Goal: Task Accomplishment & Management: Manage account settings

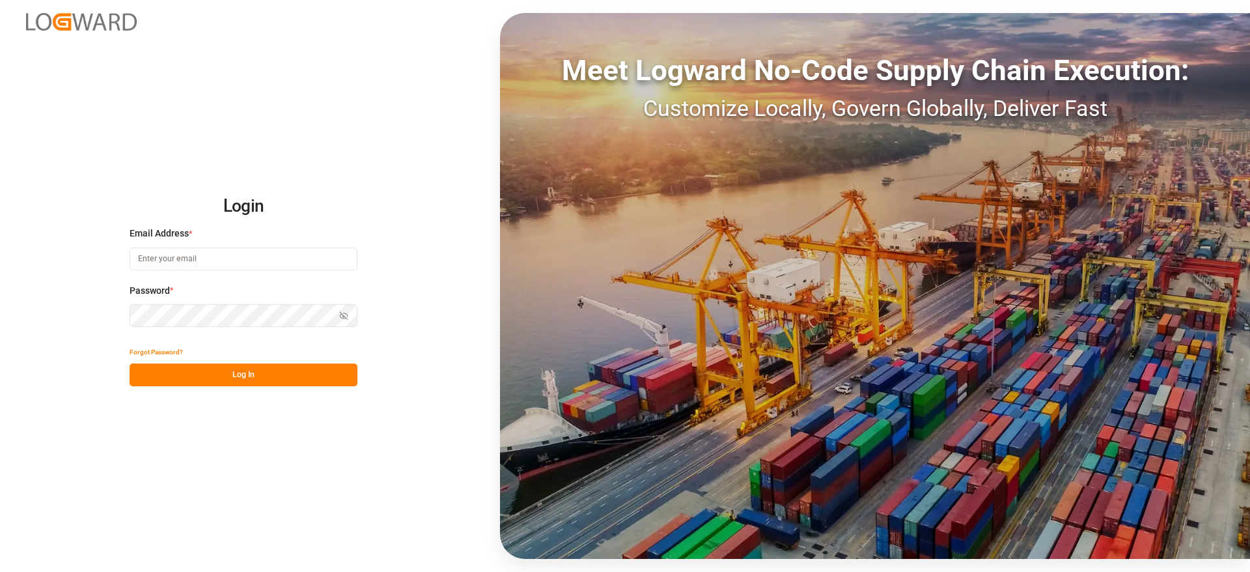
click at [200, 260] on input at bounding box center [244, 258] width 228 height 23
type input "[PERSON_NAME][DOMAIN_NAME][EMAIL_ADDRESS][DOMAIN_NAME]"
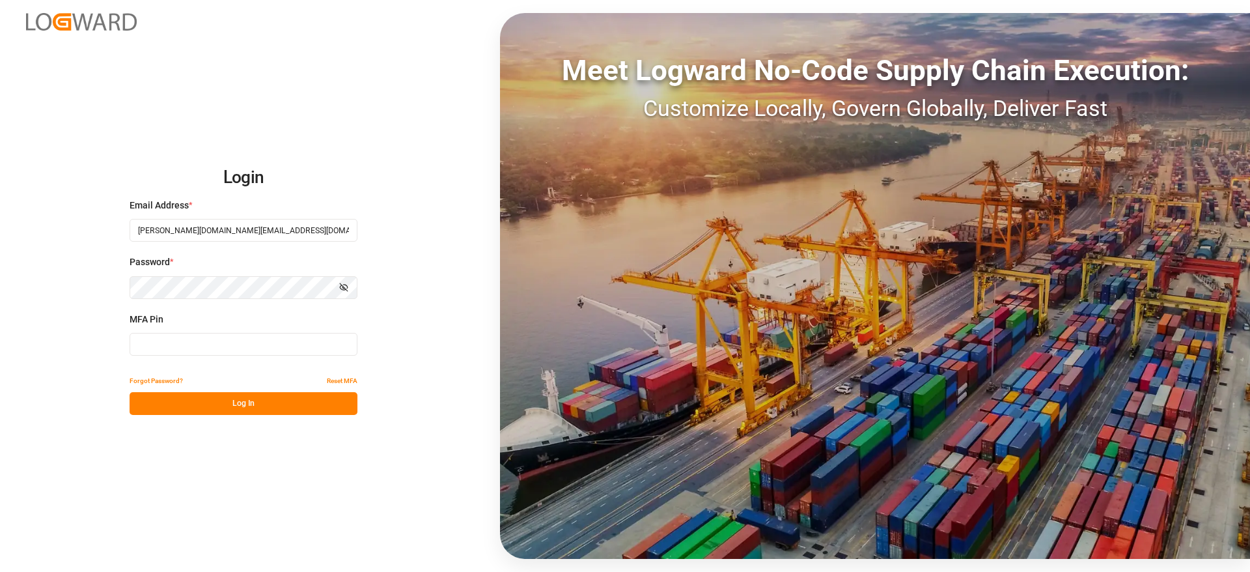
type input "286552"
click at [269, 402] on button "Log In" at bounding box center [244, 403] width 228 height 23
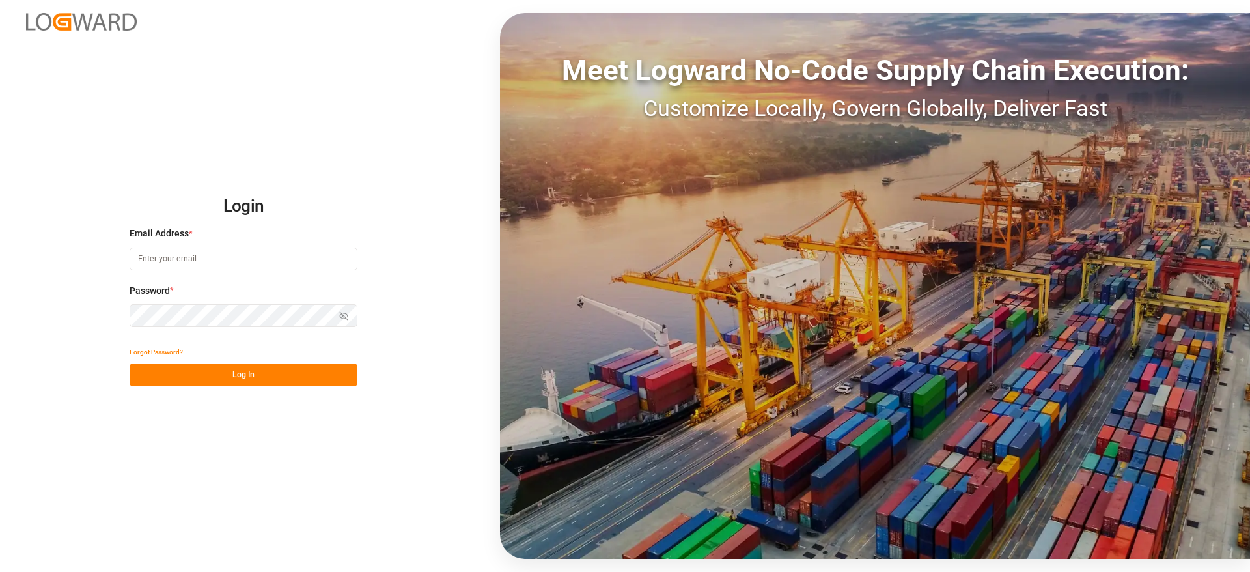
click at [202, 258] on input at bounding box center [244, 258] width 228 height 23
type input "vishwanath.mp@logward.com"
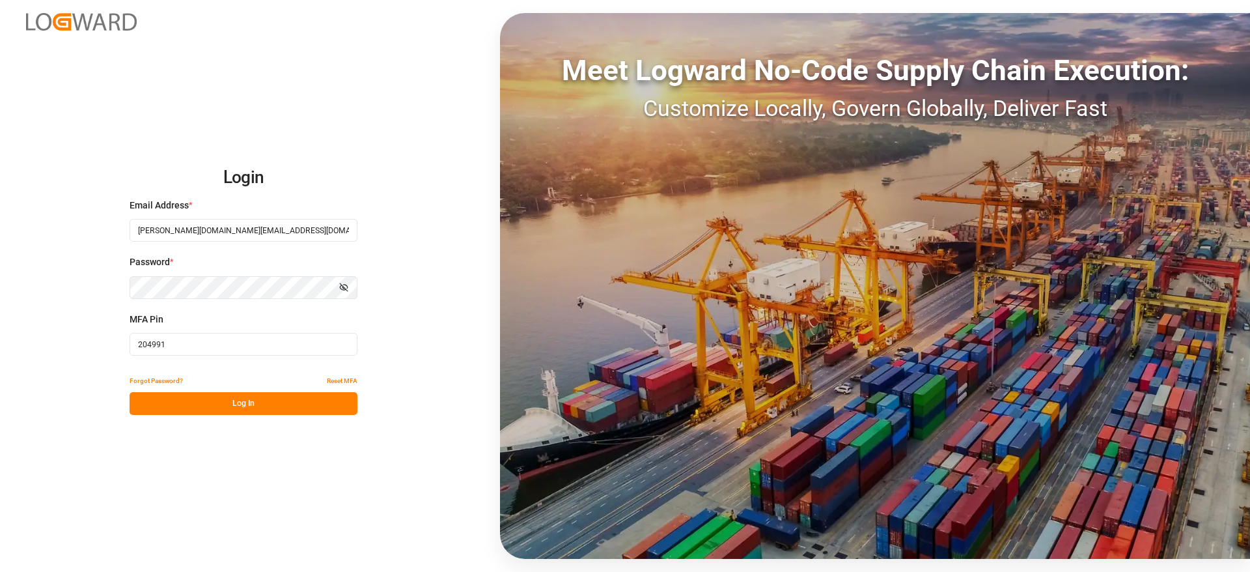
click at [182, 341] on input "204991" at bounding box center [244, 344] width 228 height 23
paste input "425547"
type input "425547"
click at [241, 411] on button "Log In" at bounding box center [244, 403] width 228 height 23
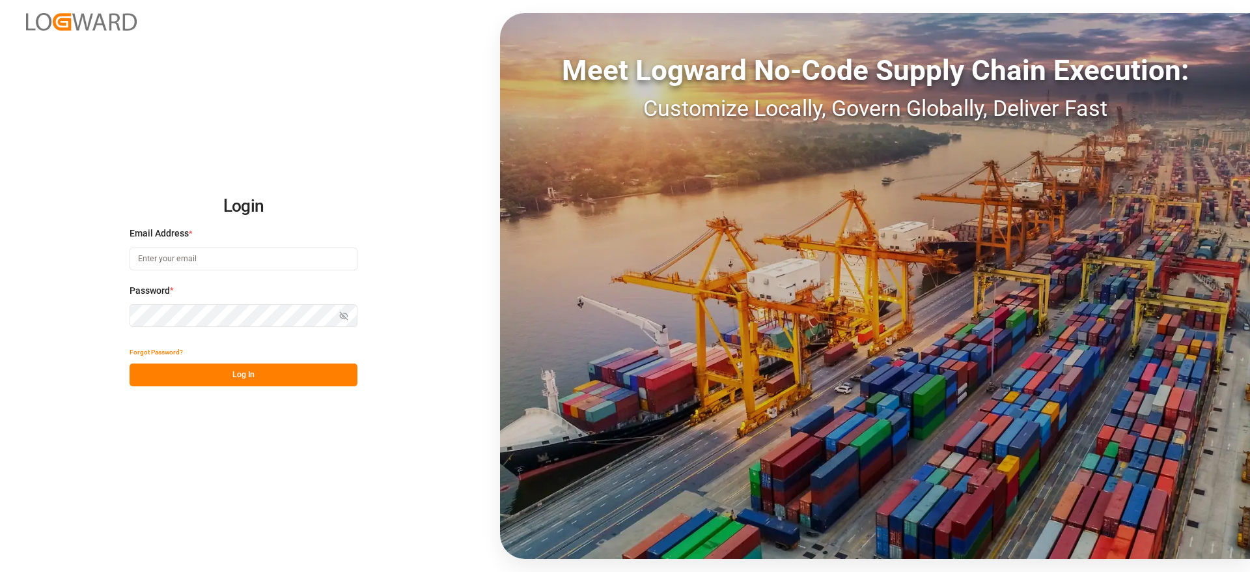
click at [184, 268] on input at bounding box center [244, 258] width 228 height 23
type input "[PERSON_NAME][DOMAIN_NAME][EMAIL_ADDRESS][DOMAIN_NAME]"
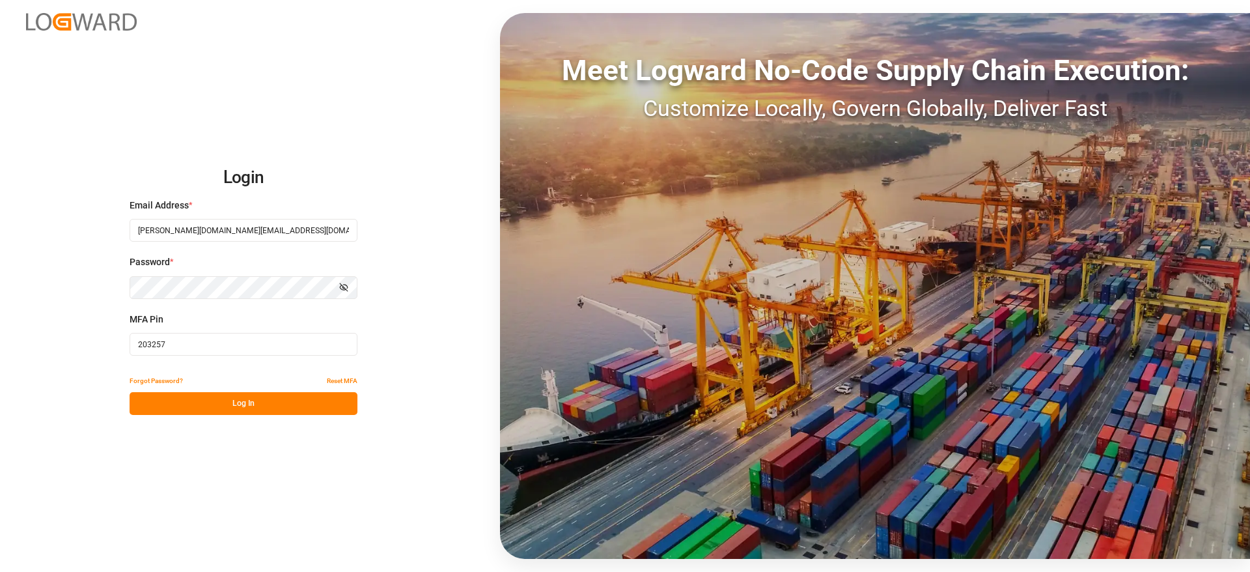
click at [298, 348] on input "203257" at bounding box center [244, 344] width 228 height 23
paste input "828679"
click at [298, 348] on input "828679" at bounding box center [244, 344] width 228 height 23
type input "828679"
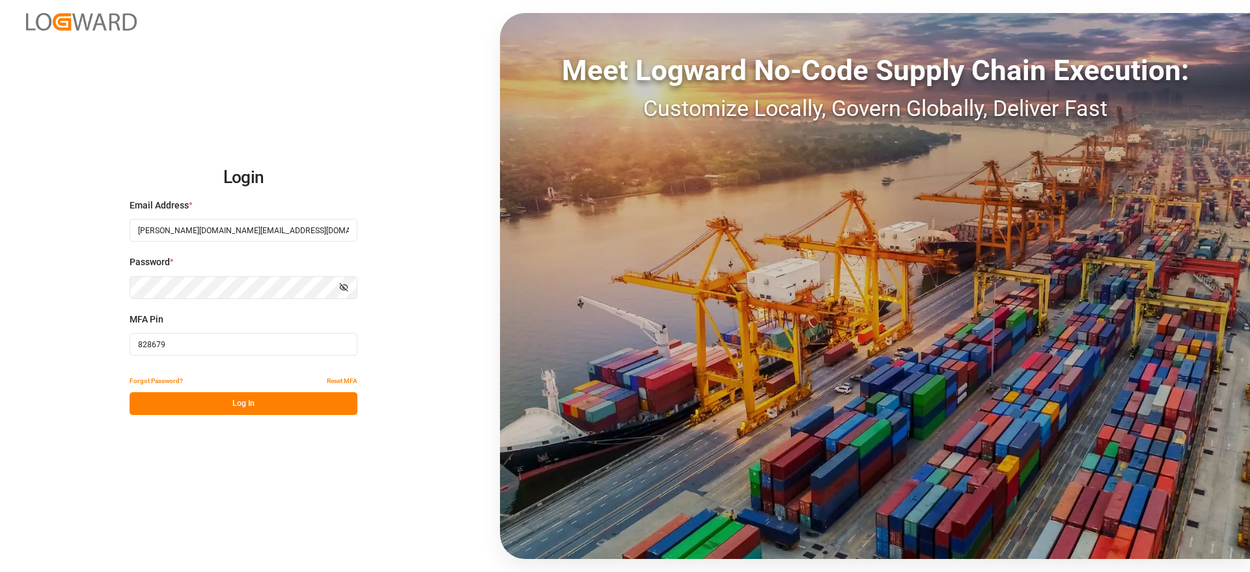
click at [258, 411] on button "Log In" at bounding box center [244, 403] width 228 height 23
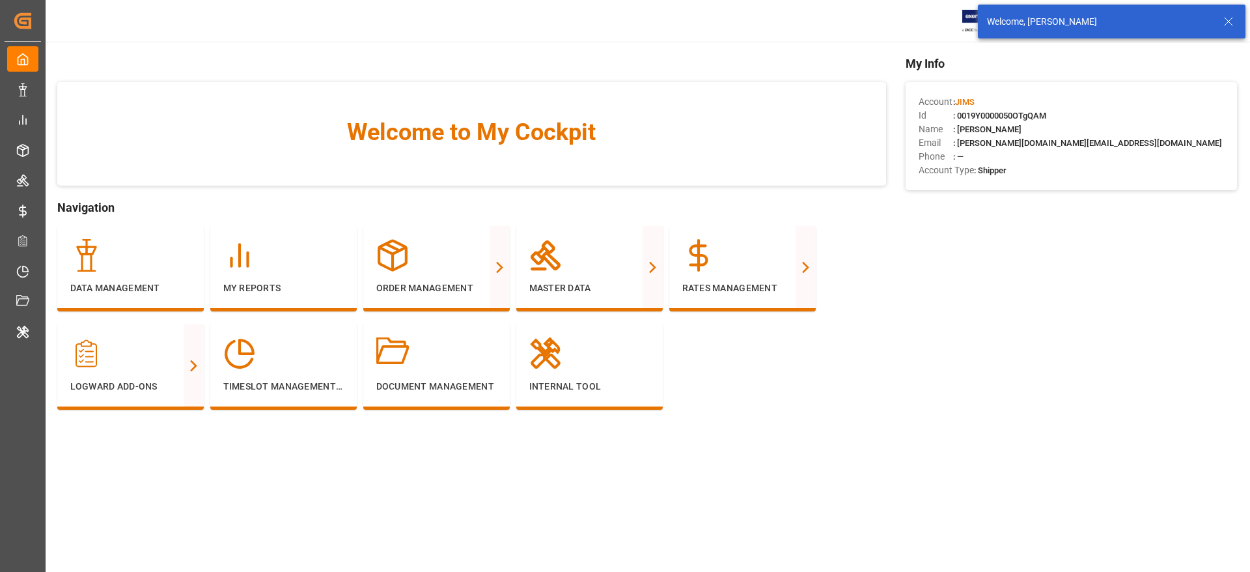
click at [1233, 21] on icon at bounding box center [1229, 22] width 16 height 16
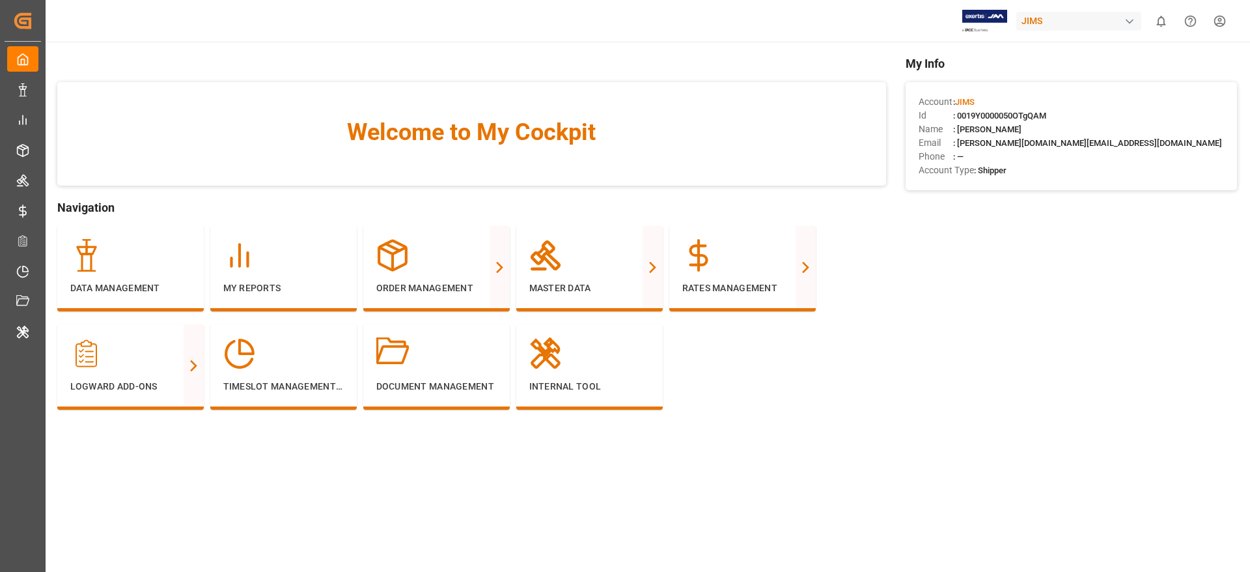
click at [1215, 21] on html "Created by potrace 1.15, written by [PERSON_NAME] [DATE]-[DATE] Created by potr…" at bounding box center [625, 286] width 1250 height 572
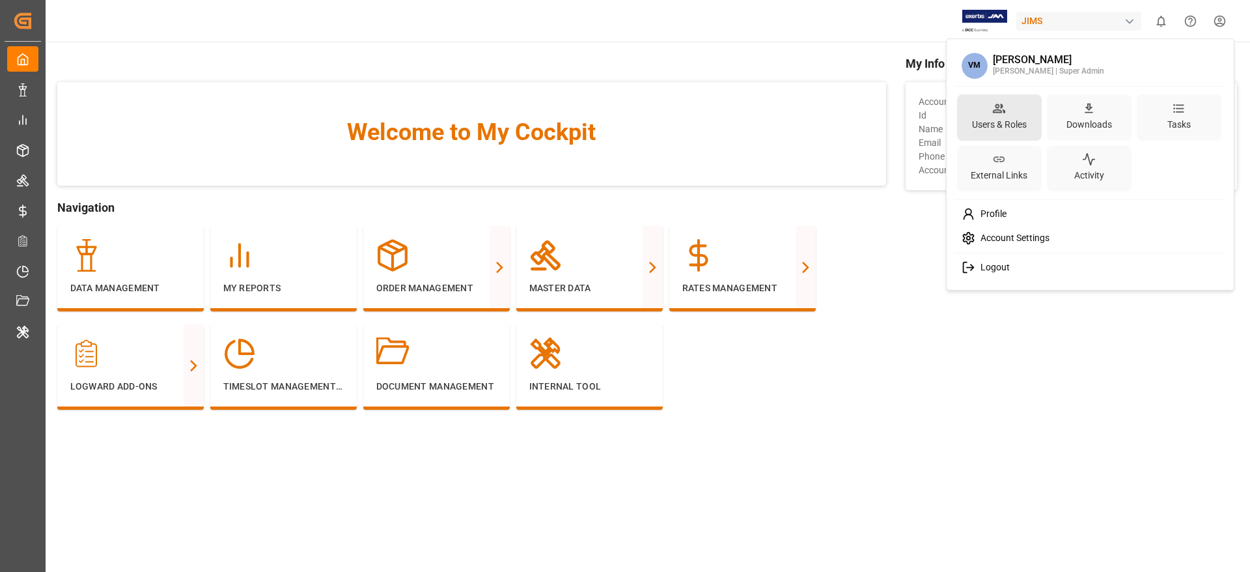
click at [1008, 121] on div "Users & Roles" at bounding box center [999, 124] width 60 height 19
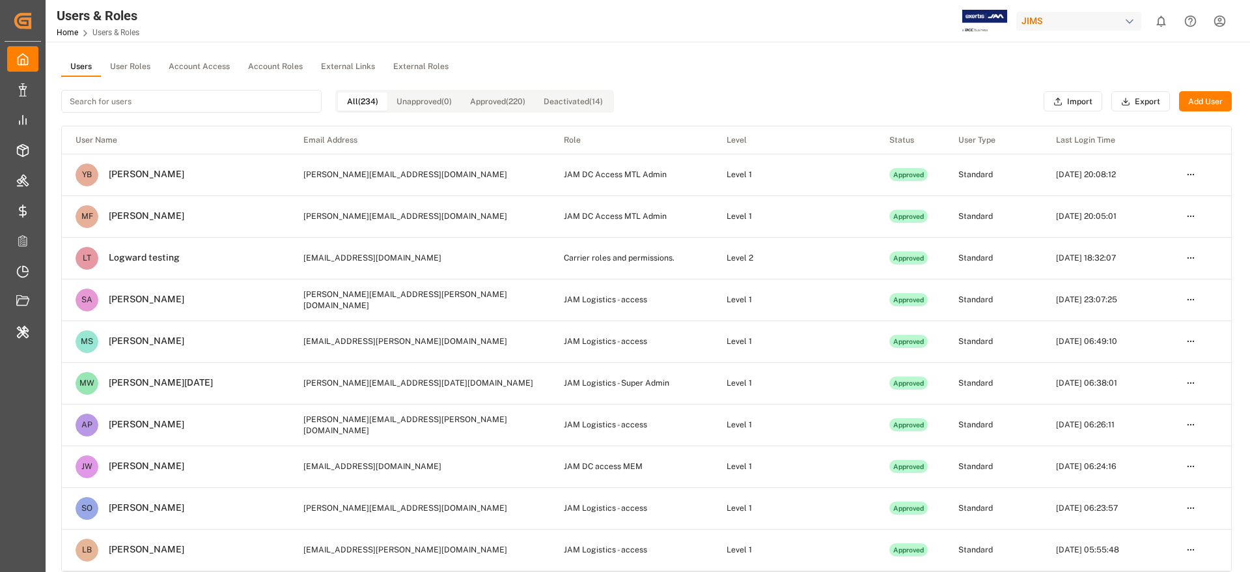
click at [195, 102] on input at bounding box center [191, 101] width 260 height 23
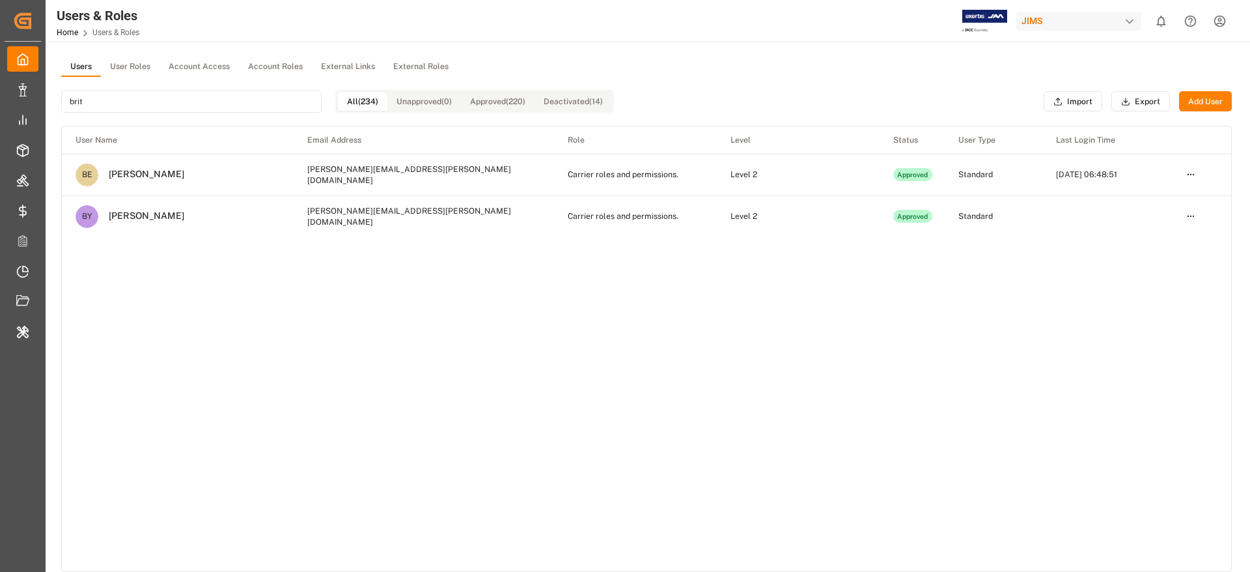
type input "brit"
drag, startPoint x: 178, startPoint y: 217, endPoint x: 107, endPoint y: 219, distance: 71.0
click at [107, 219] on td "BY [PERSON_NAME]" at bounding box center [178, 216] width 232 height 41
copy div "[PERSON_NAME]"
click at [489, 277] on div "User Name Email Address Role Level Status User Type Last Login Time BE [PERSON_…" at bounding box center [646, 348] width 1169 height 445
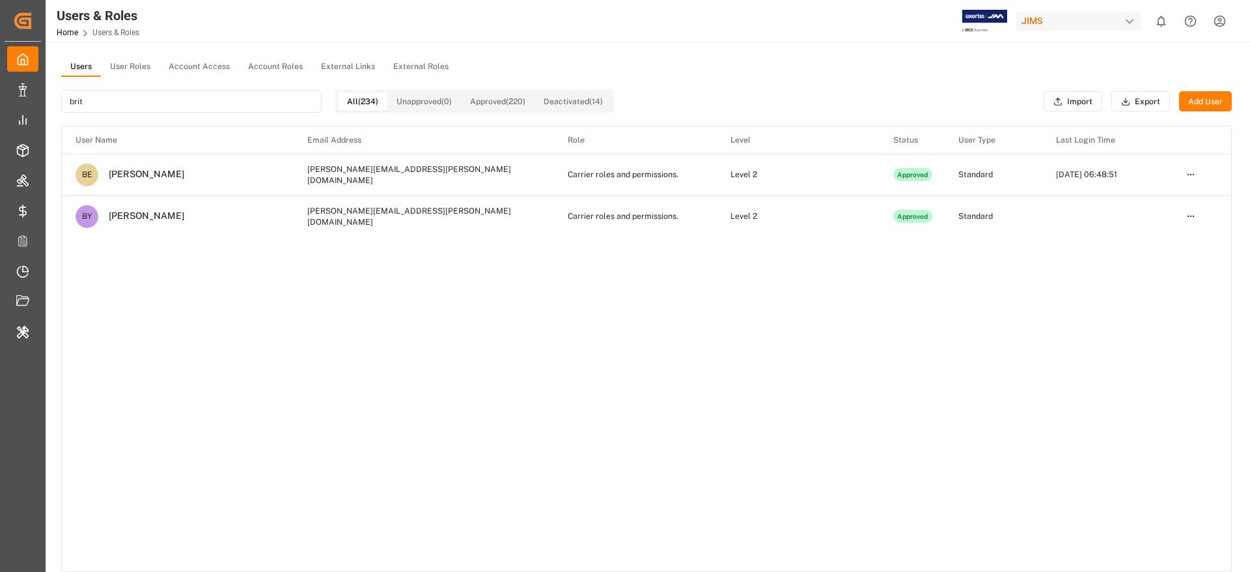
click at [1086, 200] on td at bounding box center [1107, 216] width 130 height 42
click at [1195, 106] on button "Add User" at bounding box center [1205, 101] width 53 height 21
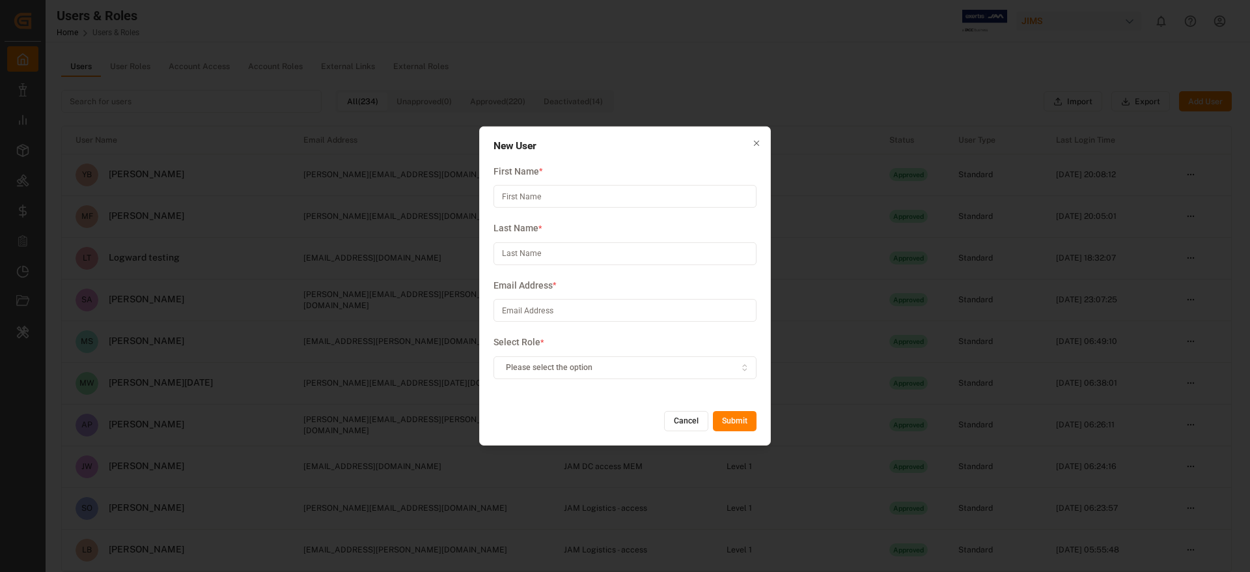
click at [577, 197] on input at bounding box center [624, 196] width 263 height 23
paste input "[PERSON_NAME]"
click at [536, 197] on input "[PERSON_NAME]" at bounding box center [624, 196] width 263 height 23
type input "[PERSON_NAME]"
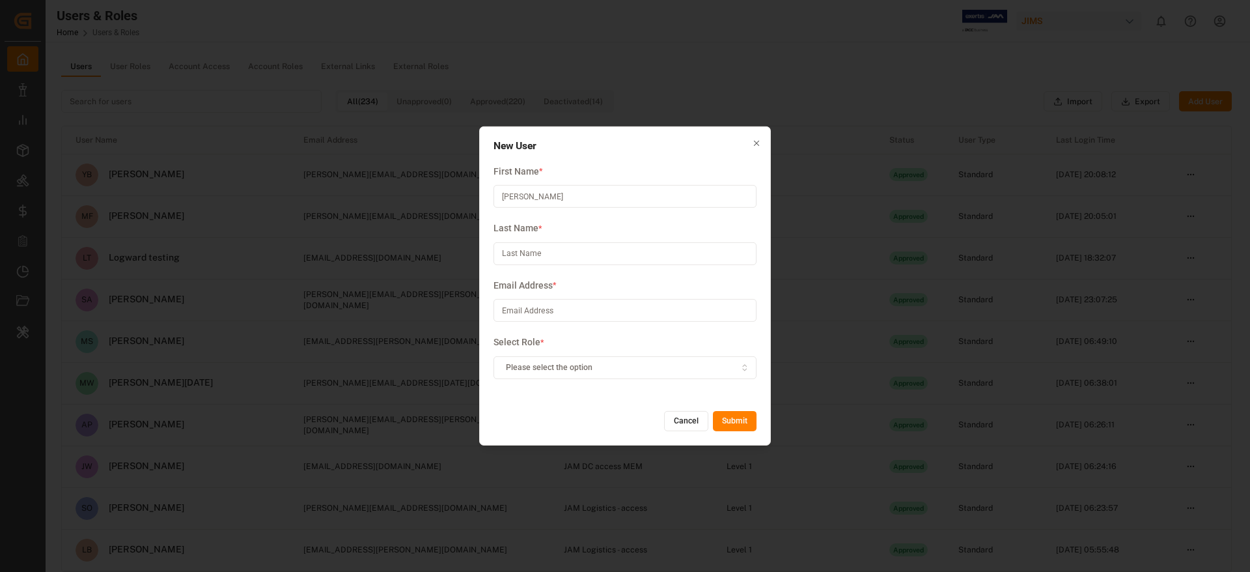
click at [514, 255] on input at bounding box center [624, 253] width 263 height 23
paste input "Young"
type input "Young"
click at [529, 308] on input at bounding box center [624, 310] width 263 height 23
paste input "[PERSON_NAME][EMAIL_ADDRESS][PERSON_NAME][DOMAIN_NAME]"
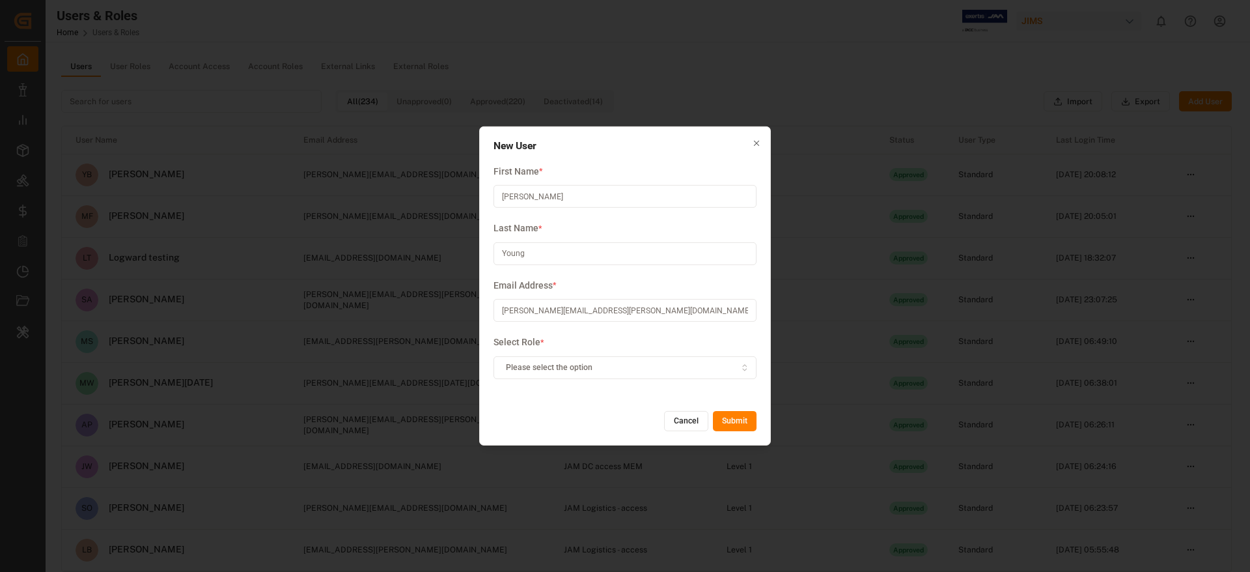
type input "[PERSON_NAME][EMAIL_ADDRESS][PERSON_NAME][DOMAIN_NAME]"
click at [536, 367] on span "Please select the option" at bounding box center [549, 367] width 87 height 12
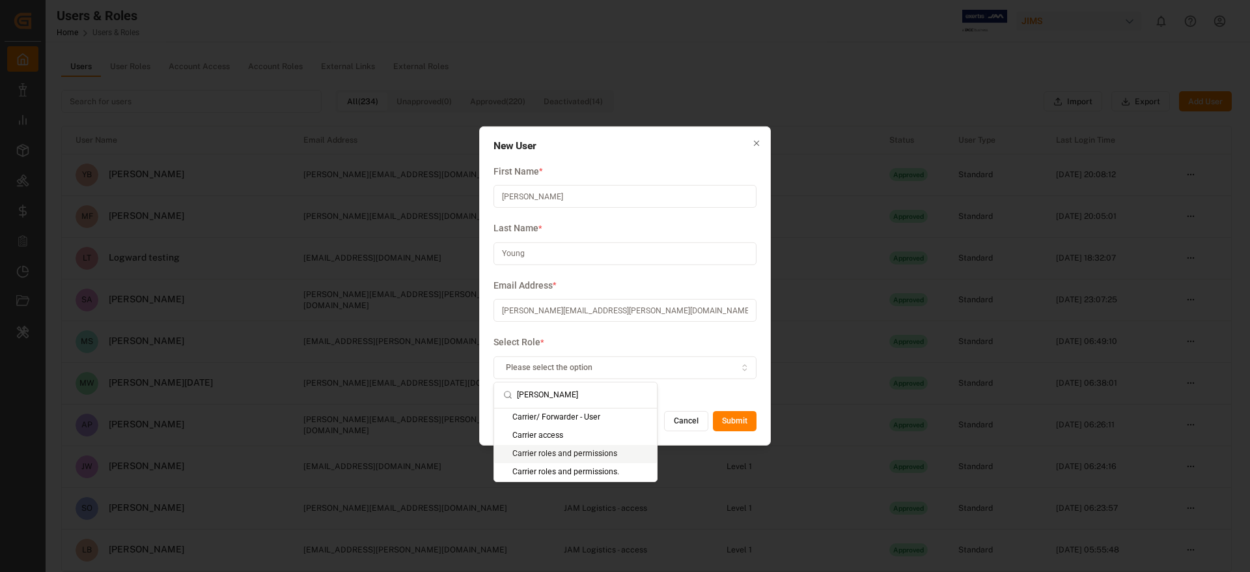
type input "[PERSON_NAME]"
click at [686, 419] on button "Cancel" at bounding box center [686, 421] width 44 height 21
click at [692, 420] on td "JAM Logistics - access" at bounding box center [631, 425] width 163 height 42
click at [685, 414] on td "JAM Logistics - access" at bounding box center [631, 425] width 163 height 42
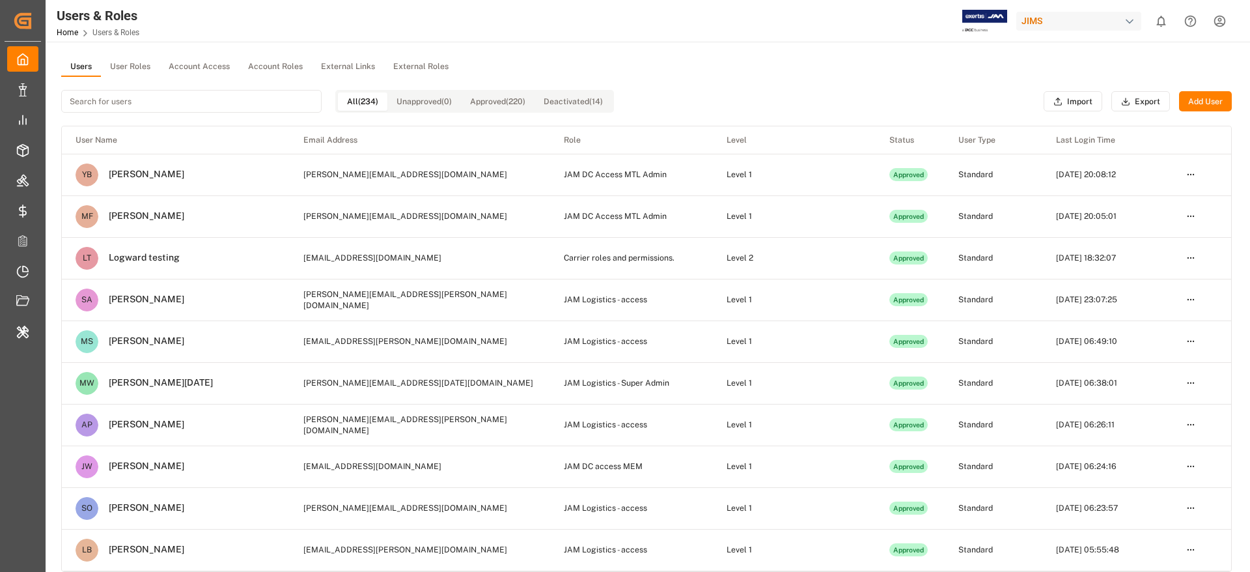
click at [214, 110] on input at bounding box center [191, 101] width 260 height 23
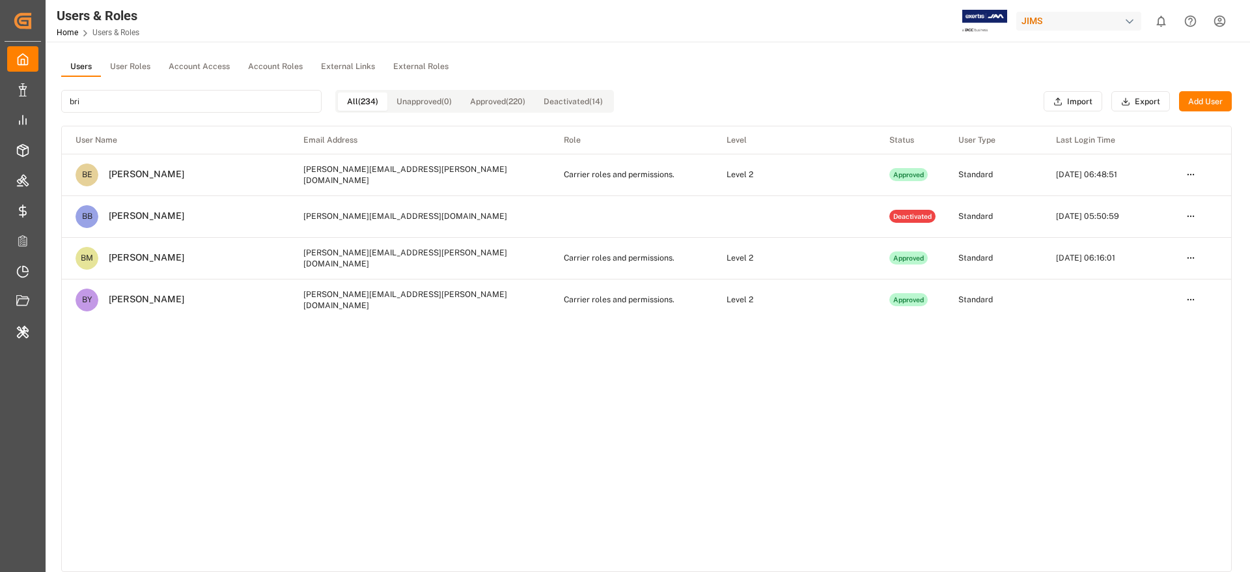
type input "brit"
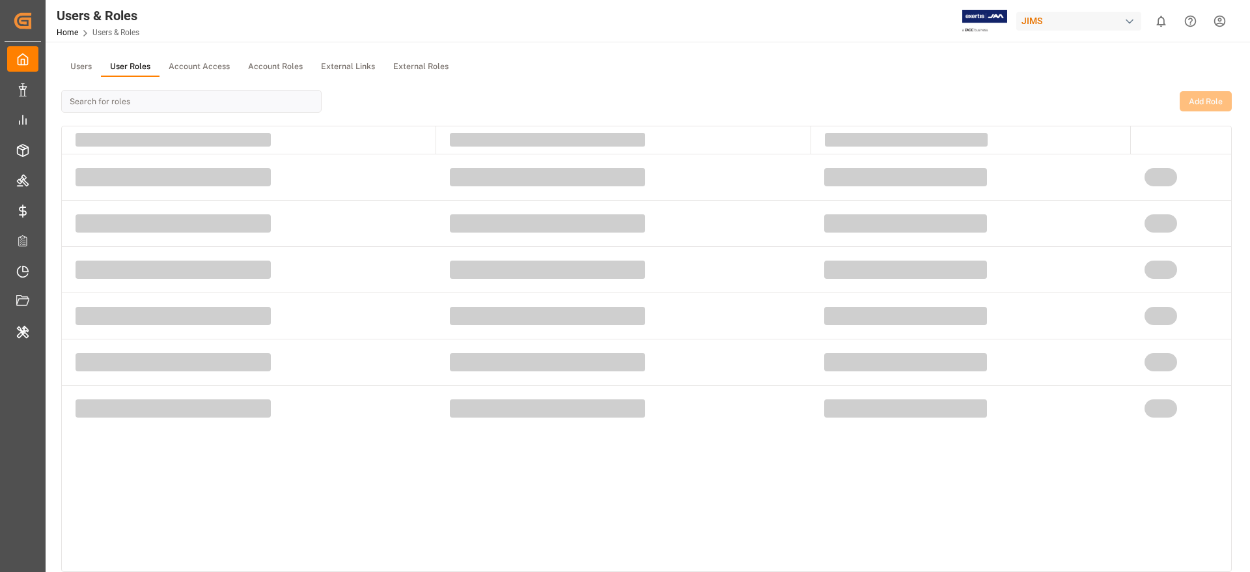
click at [123, 66] on button "User Roles" at bounding box center [130, 67] width 59 height 20
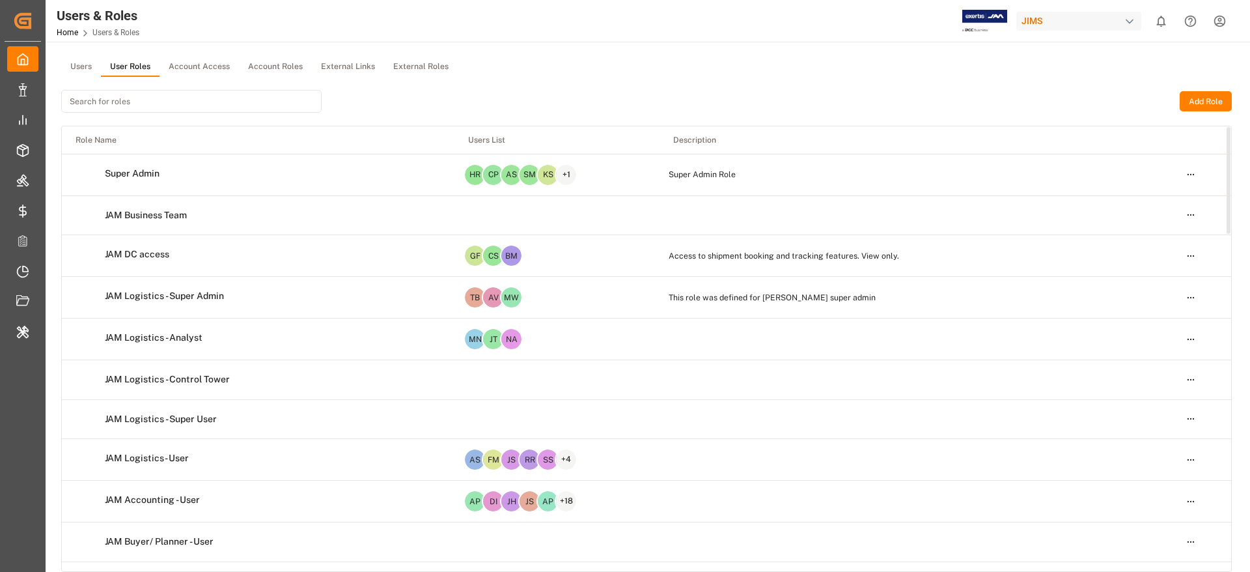
click at [228, 105] on input at bounding box center [191, 101] width 260 height 23
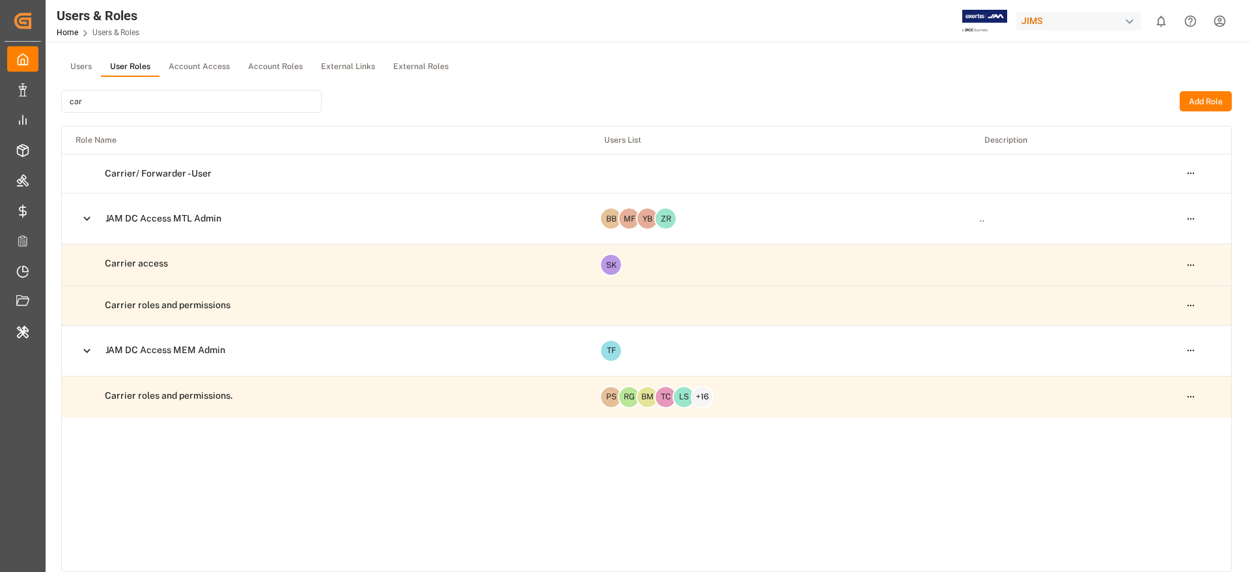
type input "[PERSON_NAME]"
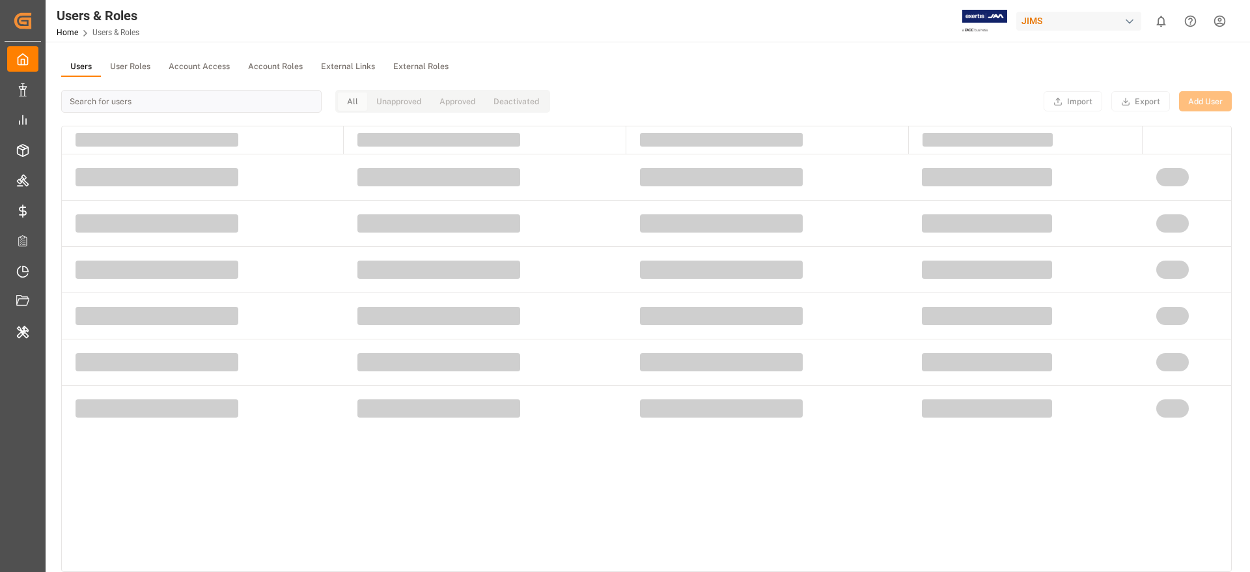
click at [85, 65] on button "Users" at bounding box center [81, 67] width 40 height 20
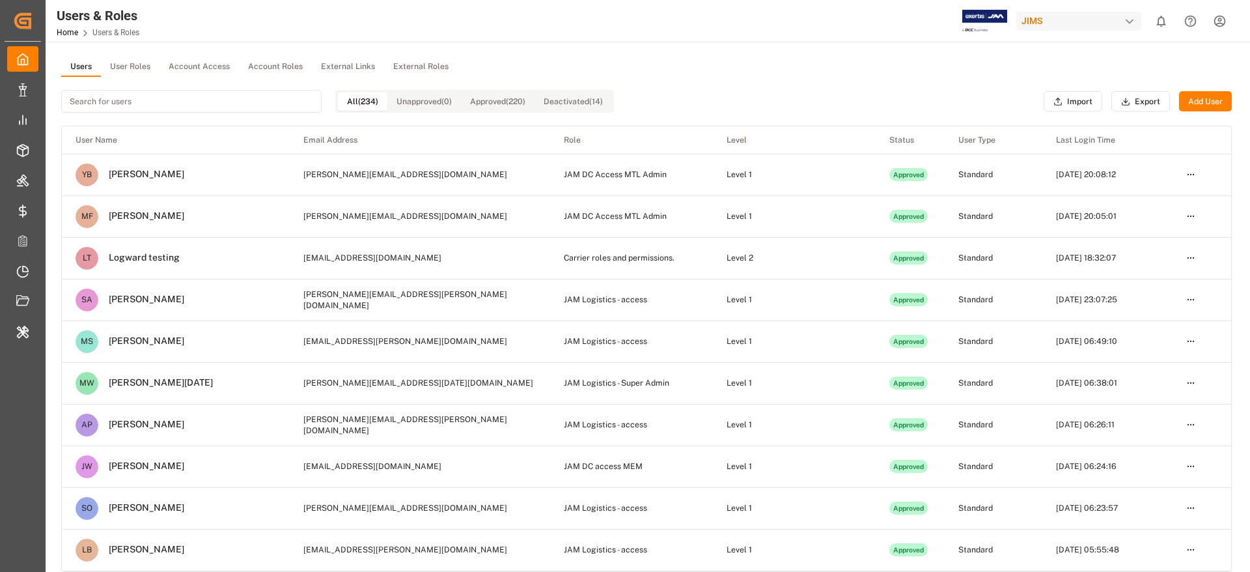
click at [1211, 103] on button "Add User" at bounding box center [1205, 101] width 53 height 21
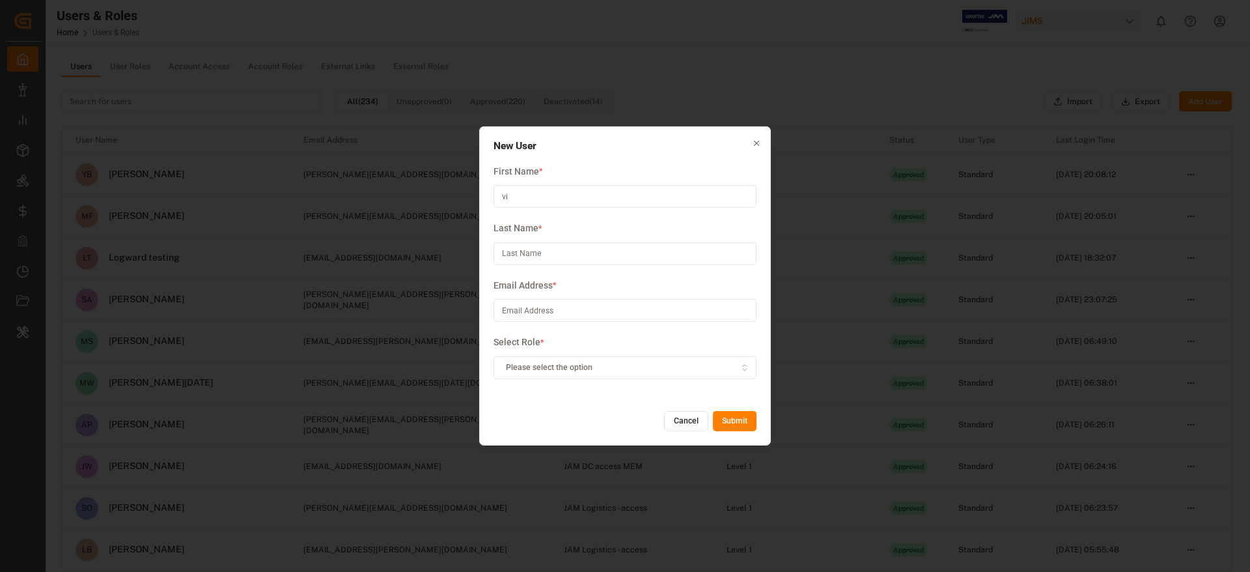
type input "v"
type input "Vishwa"
click at [714, 254] on input at bounding box center [624, 253] width 263 height 23
type input "Test"
click at [570, 312] on input at bounding box center [624, 310] width 263 height 23
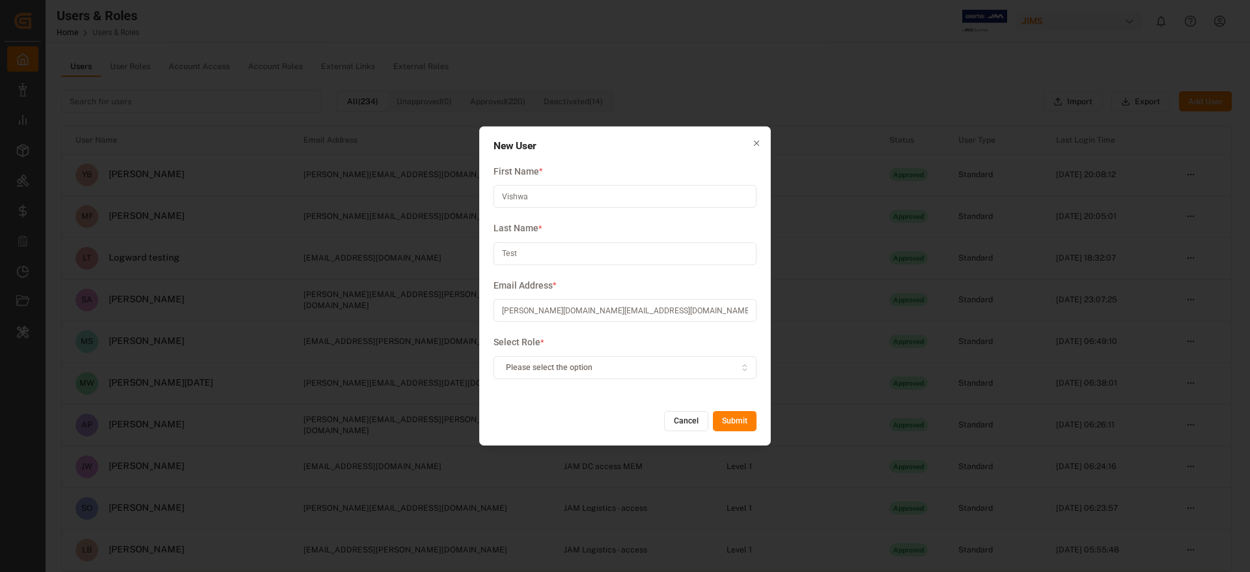
type input "[PERSON_NAME][DOMAIN_NAME][EMAIL_ADDRESS][DOMAIN_NAME]"
click at [596, 375] on button "Please select the option" at bounding box center [624, 367] width 263 height 23
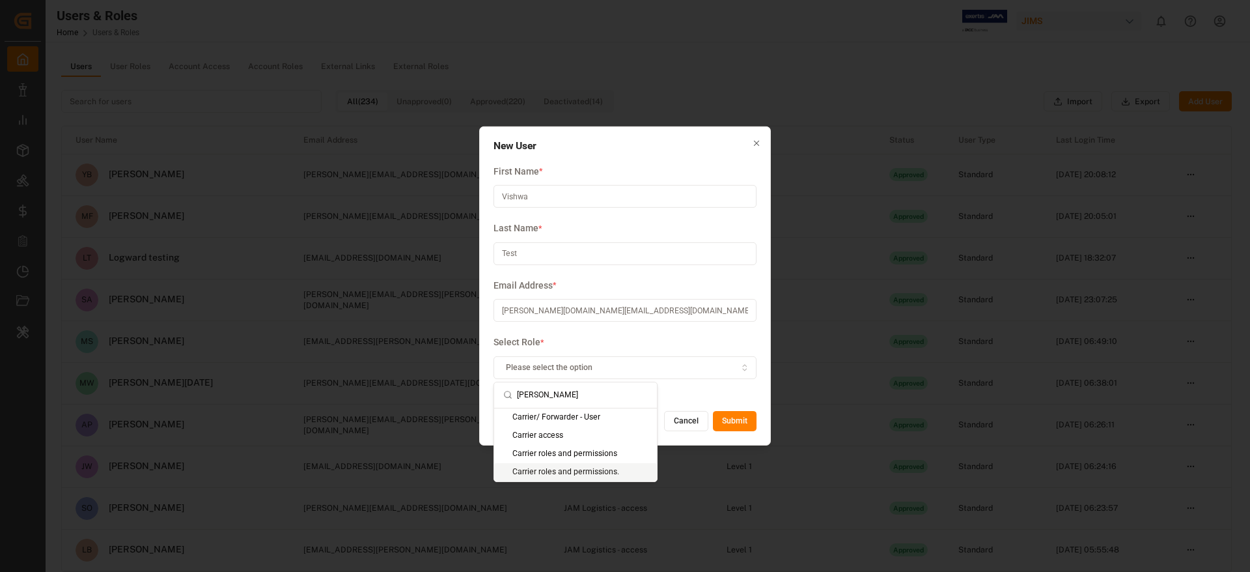
type input "[PERSON_NAME]"
click at [582, 473] on div "Carrier roles and permissions." at bounding box center [575, 472] width 163 height 18
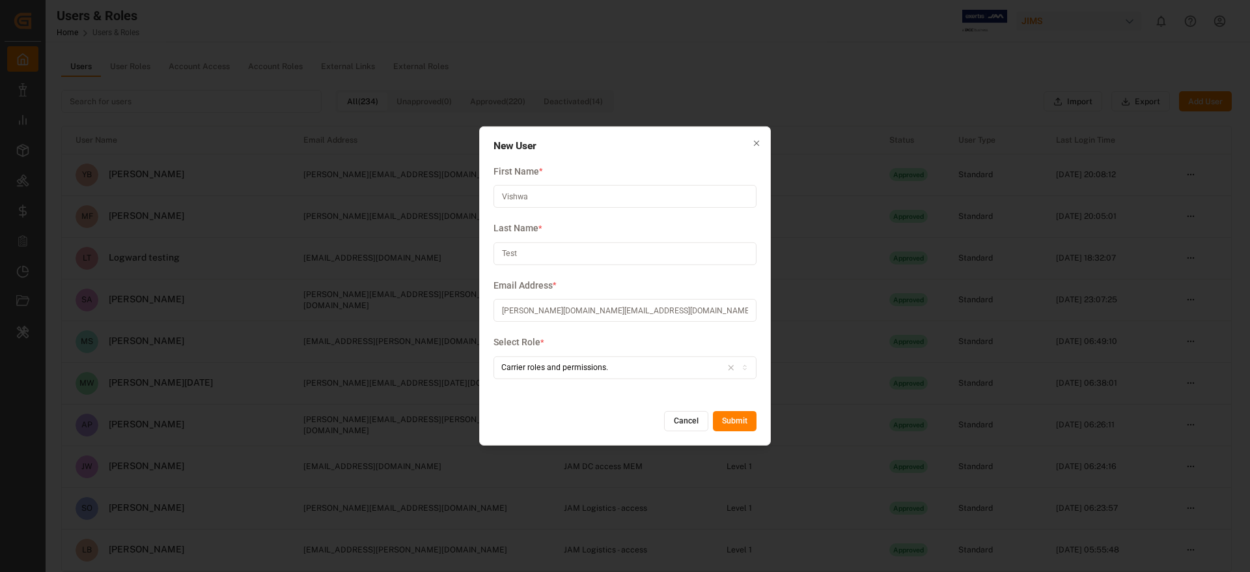
click at [736, 415] on button "Submit" at bounding box center [735, 421] width 44 height 21
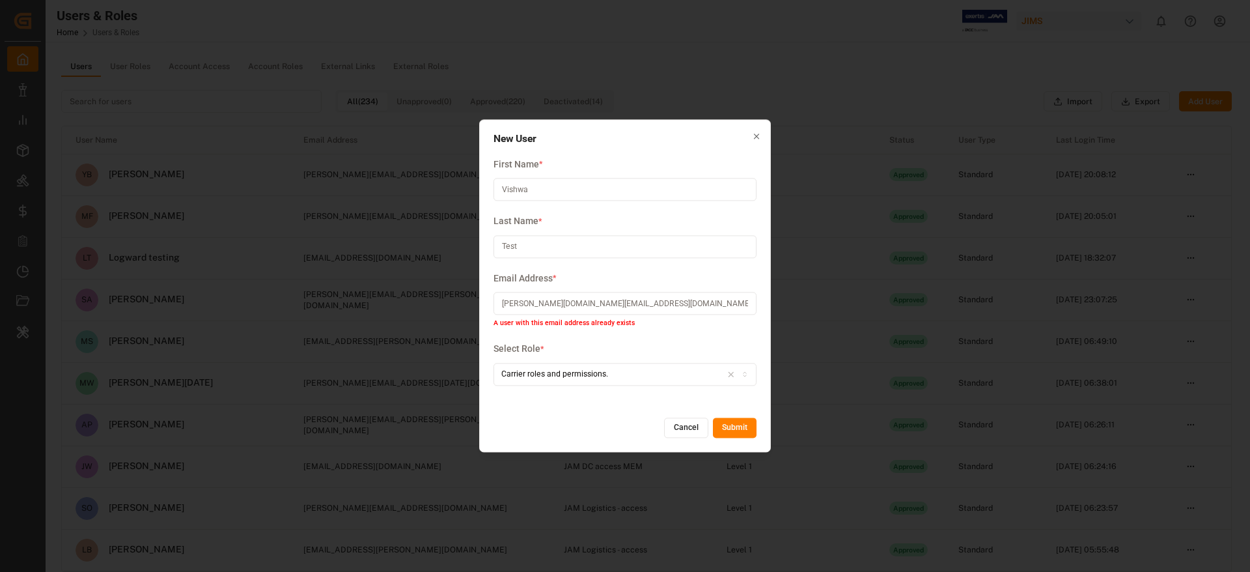
click at [629, 307] on input "[PERSON_NAME][DOMAIN_NAME][EMAIL_ADDRESS][DOMAIN_NAME]" at bounding box center [624, 303] width 263 height 23
type input "[DOMAIN_NAME][EMAIL_ADDRESS][DOMAIN_NAME]"
click at [738, 429] on button "Submit" at bounding box center [735, 427] width 44 height 21
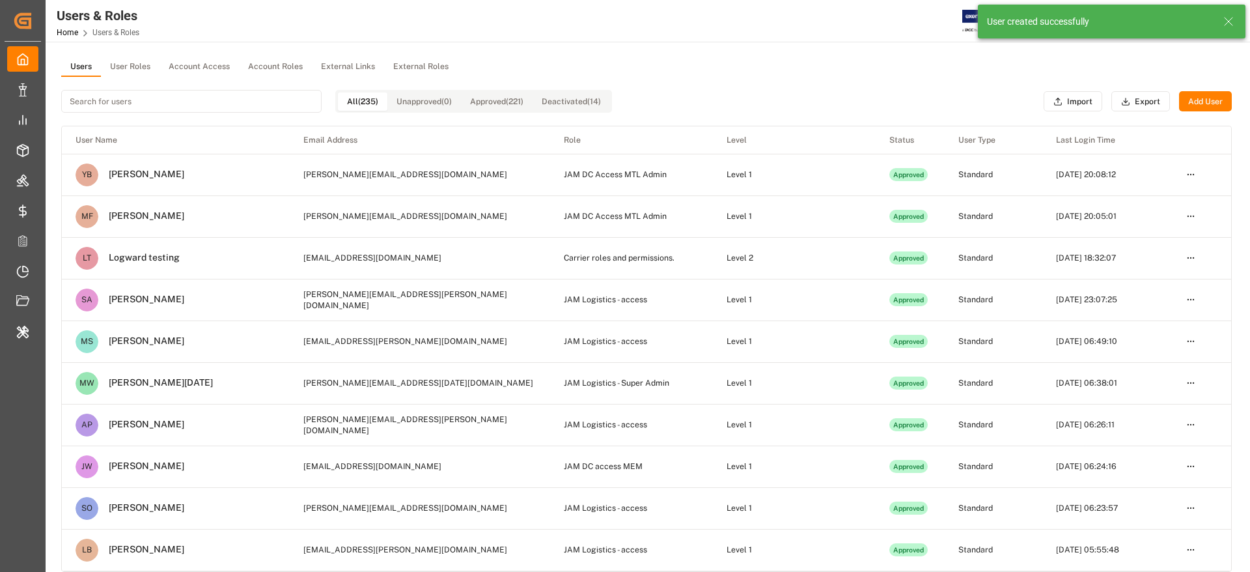
click at [224, 98] on input at bounding box center [191, 101] width 260 height 23
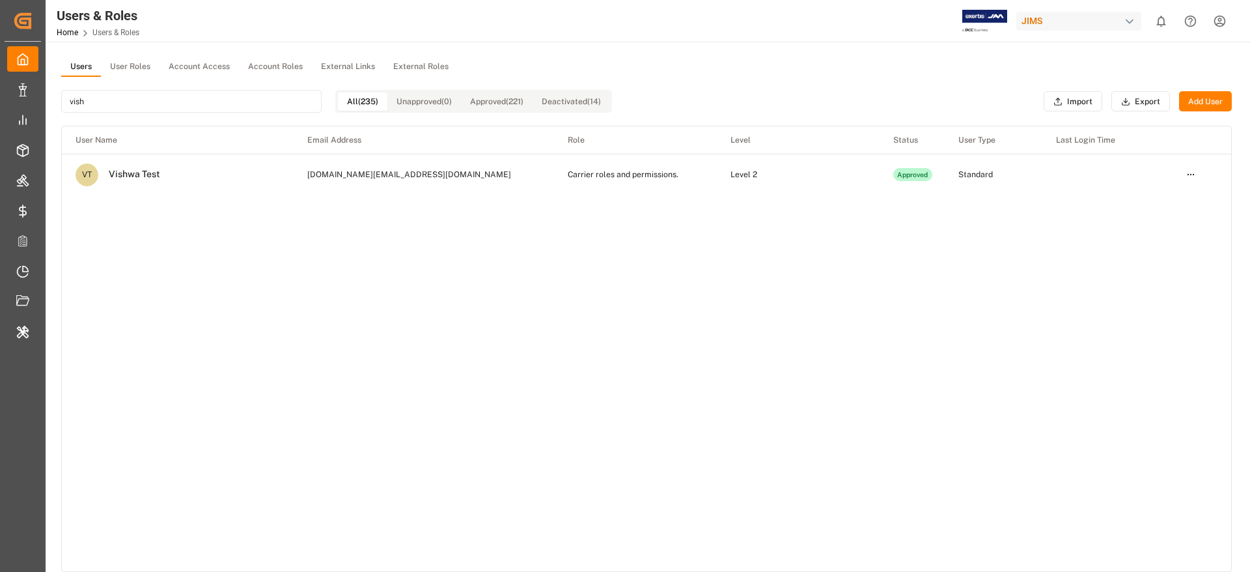
click at [1186, 176] on html "Created by potrace 1.15, written by [PERSON_NAME] [DATE]-[DATE] Created by potr…" at bounding box center [625, 286] width 1250 height 572
click at [1147, 262] on div "Delete" at bounding box center [1163, 258] width 67 height 18
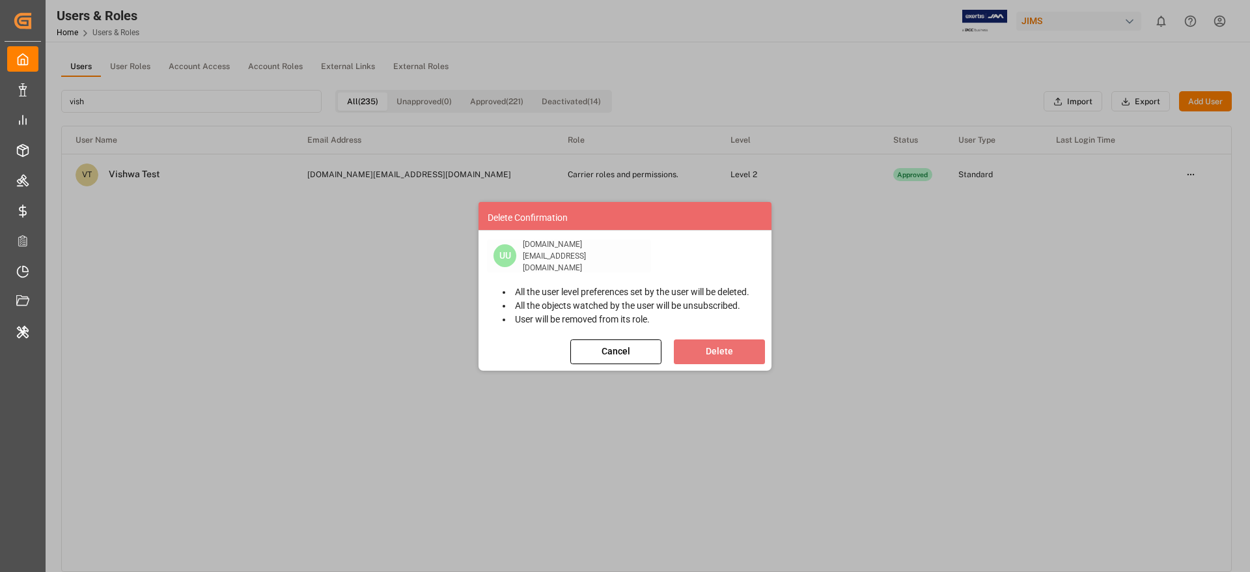
click at [722, 356] on button "Delete" at bounding box center [719, 351] width 91 height 25
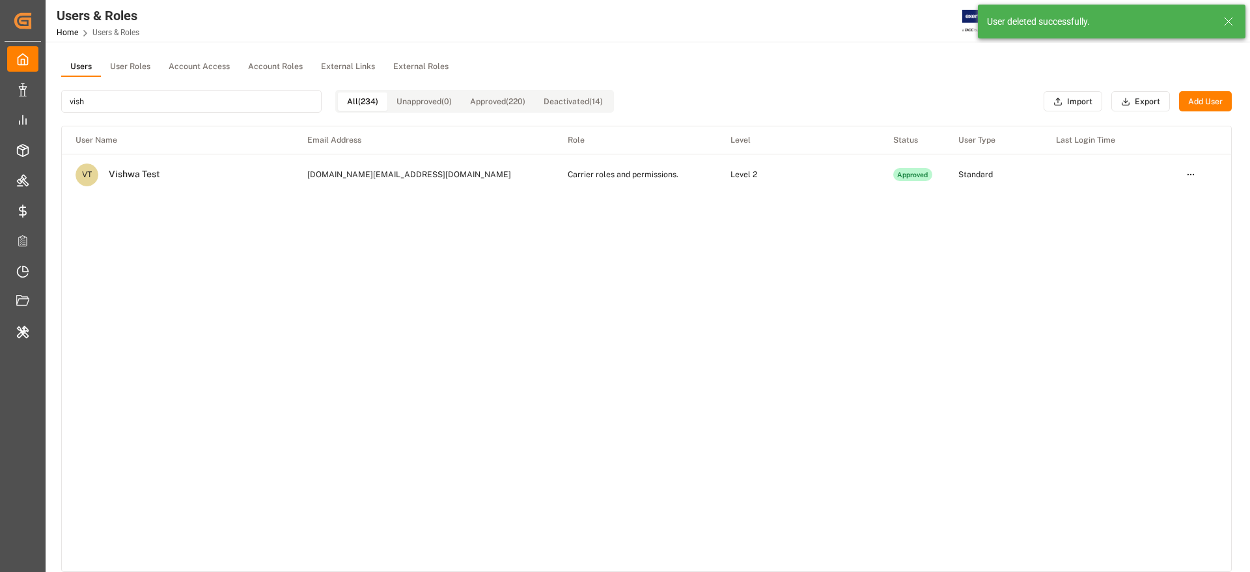
click at [144, 107] on input "vish" at bounding box center [191, 101] width 260 height 23
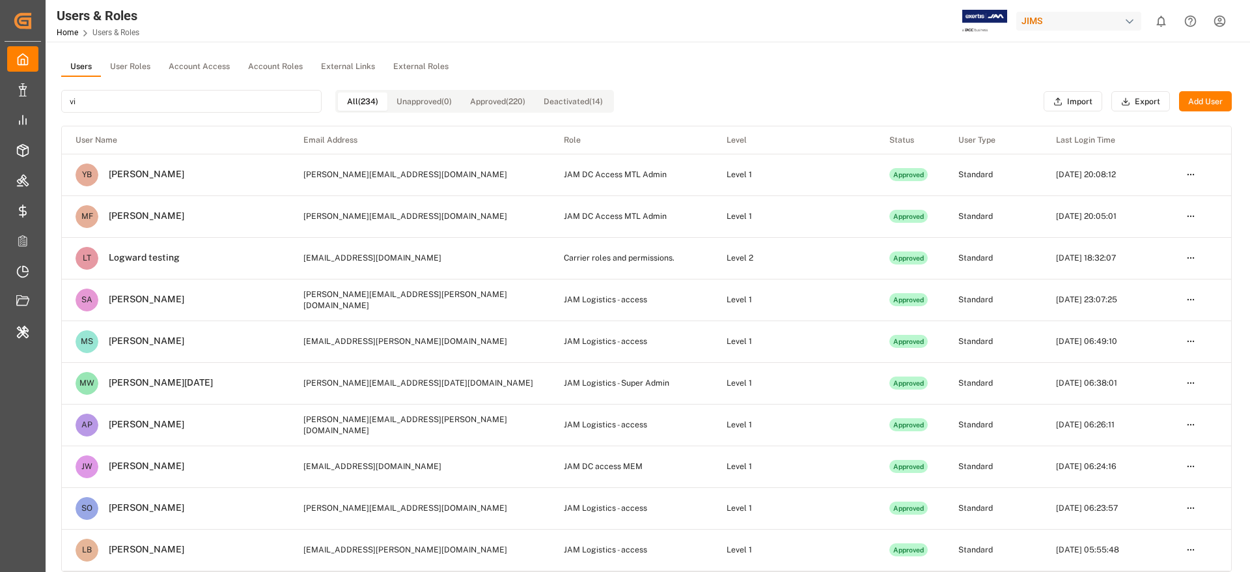
type input "v"
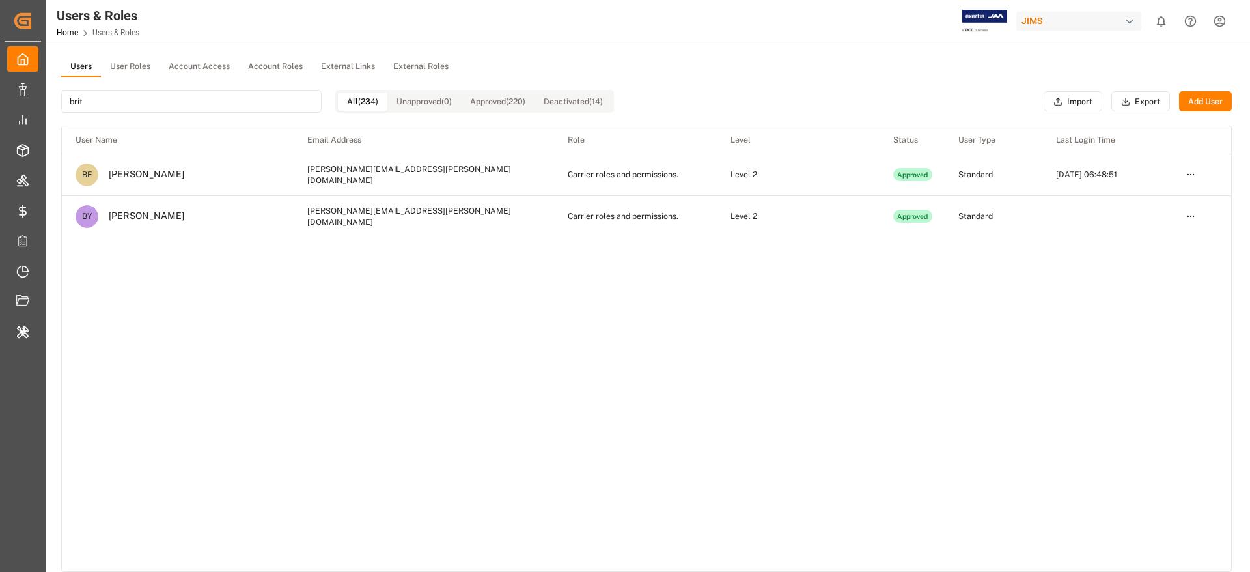
type input "brit"
drag, startPoint x: 177, startPoint y: 218, endPoint x: 110, endPoint y: 219, distance: 67.1
click at [110, 219] on td "BY [PERSON_NAME]" at bounding box center [178, 216] width 232 height 41
copy div "[PERSON_NAME]"
click at [1189, 219] on html "Created by potrace 1.15, written by [PERSON_NAME] [DATE]-[DATE] Created by potr…" at bounding box center [625, 286] width 1250 height 572
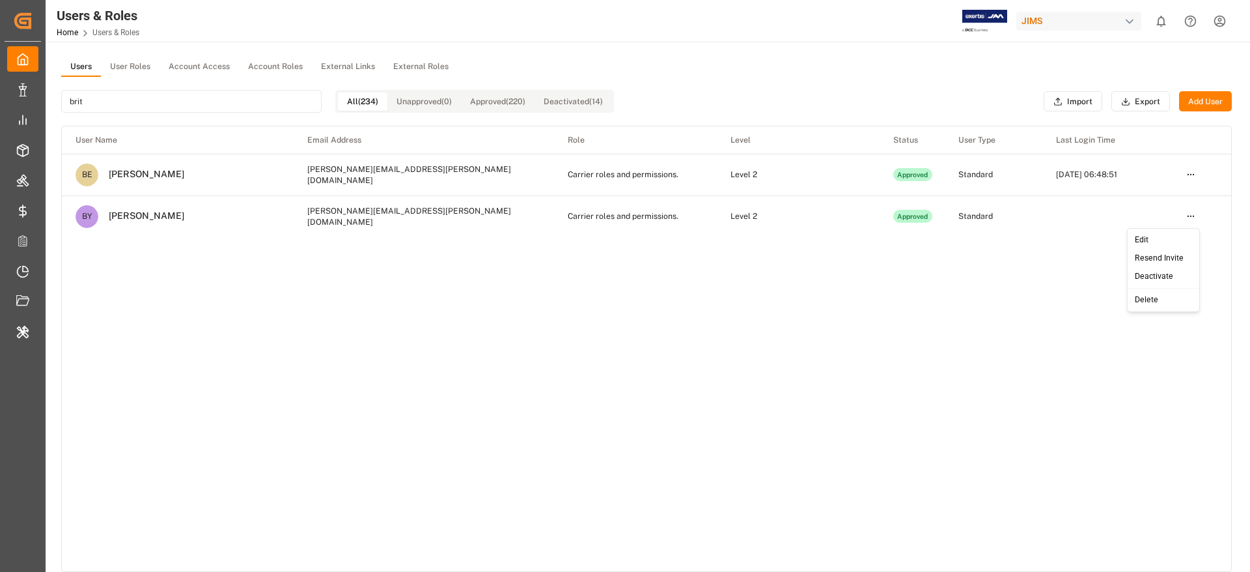
click at [1146, 301] on div "Delete" at bounding box center [1163, 300] width 67 height 18
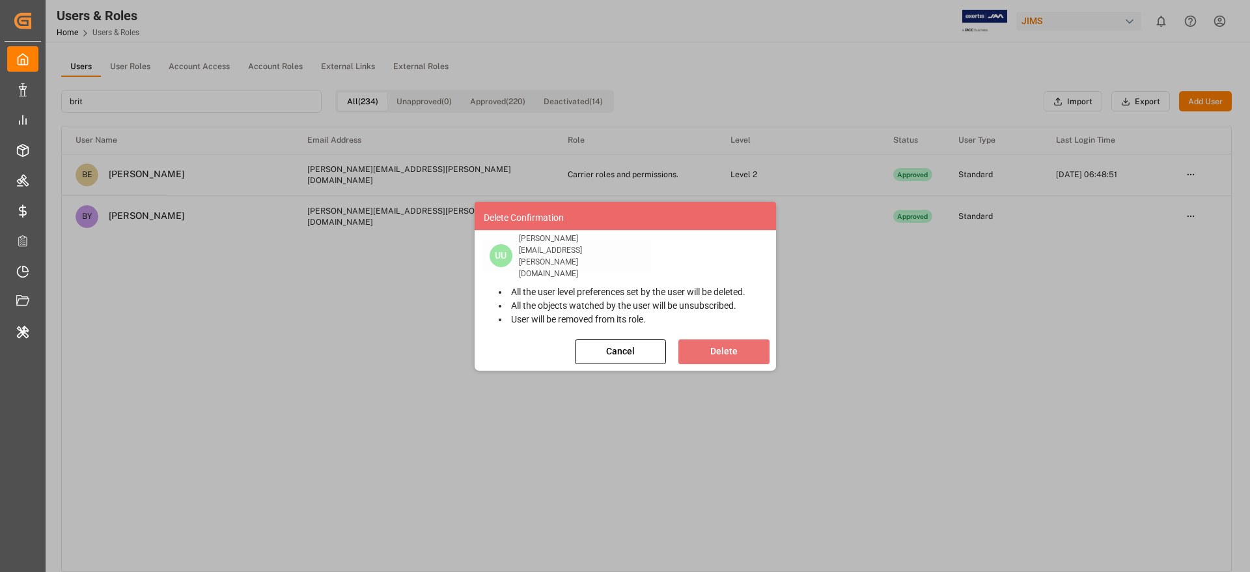
click at [728, 345] on button "Delete" at bounding box center [723, 351] width 91 height 25
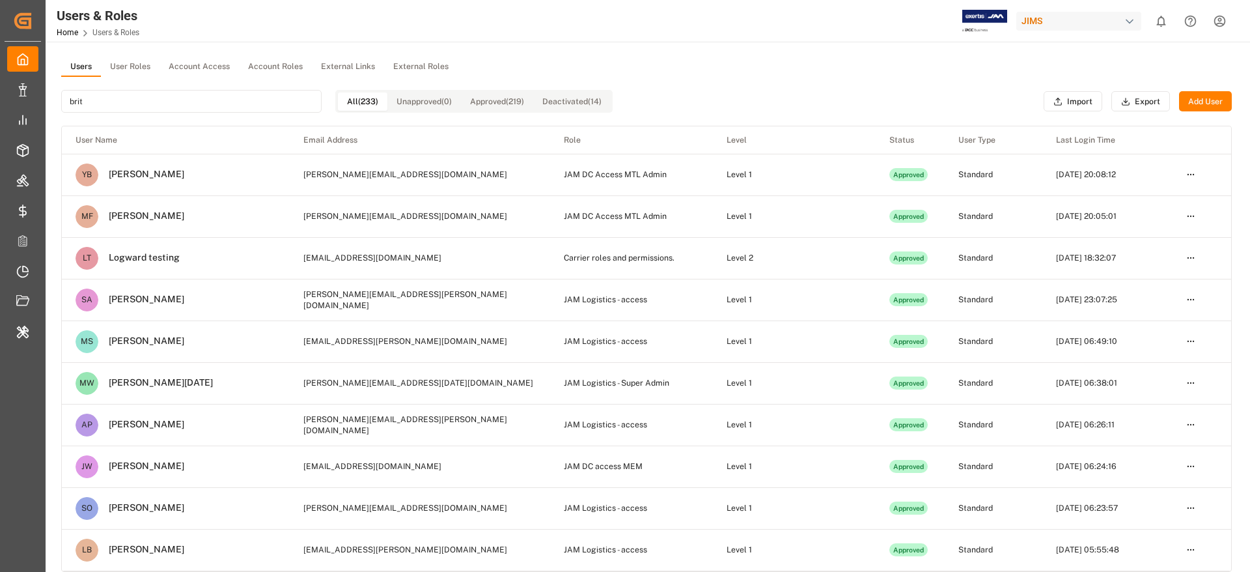
click at [1219, 100] on button "Add User" at bounding box center [1205, 101] width 53 height 21
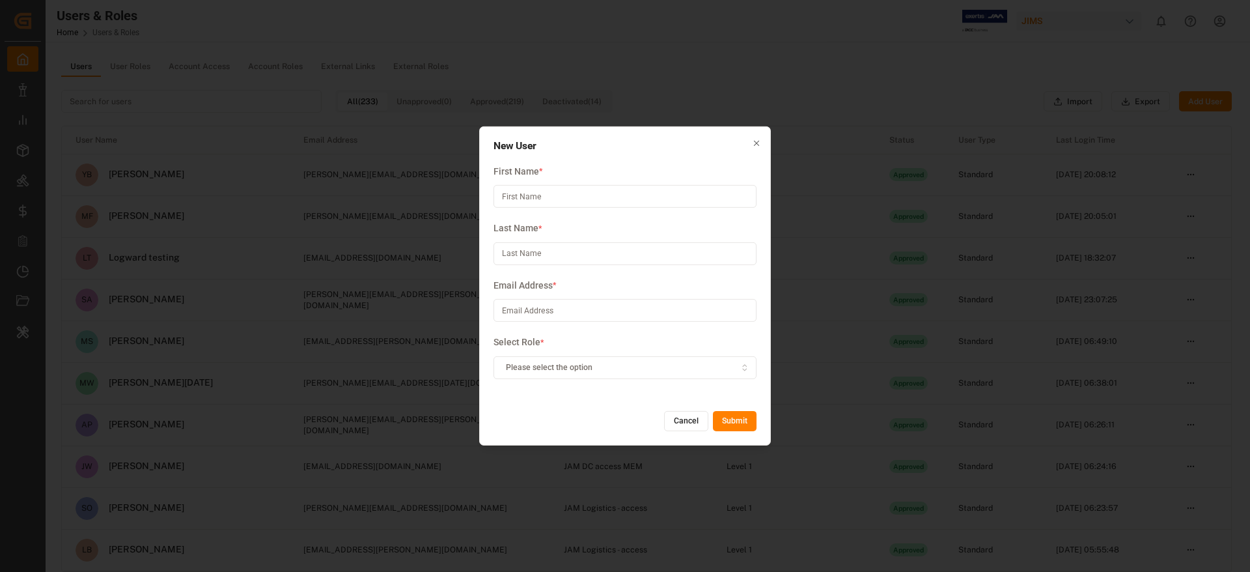
click at [758, 143] on icon "button" at bounding box center [756, 143] width 9 height 9
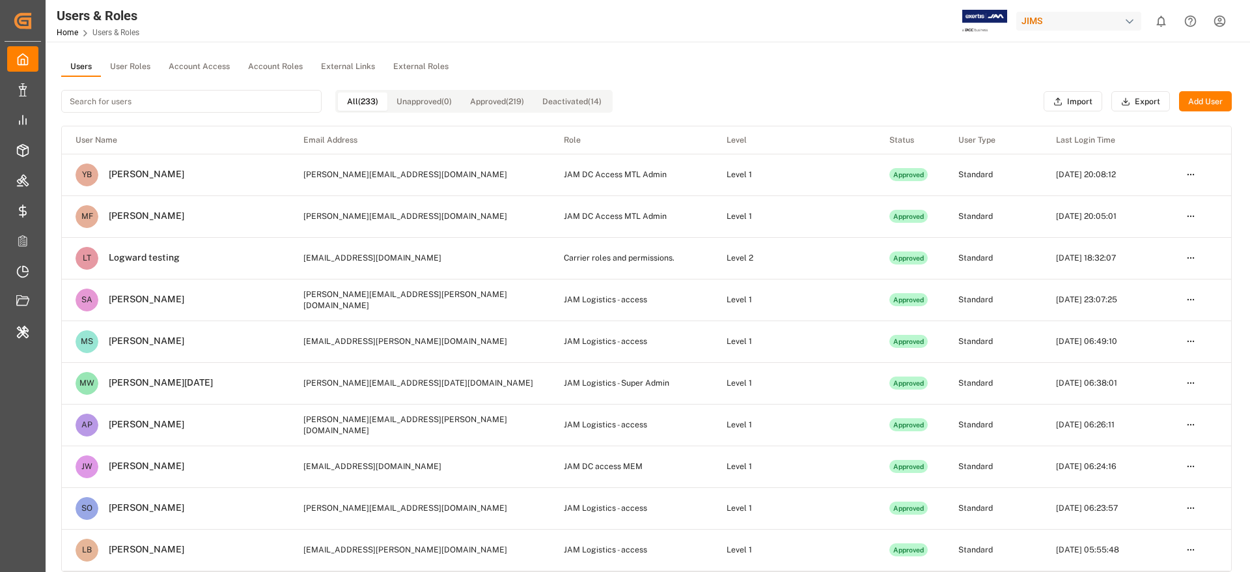
click at [191, 101] on input at bounding box center [191, 101] width 260 height 23
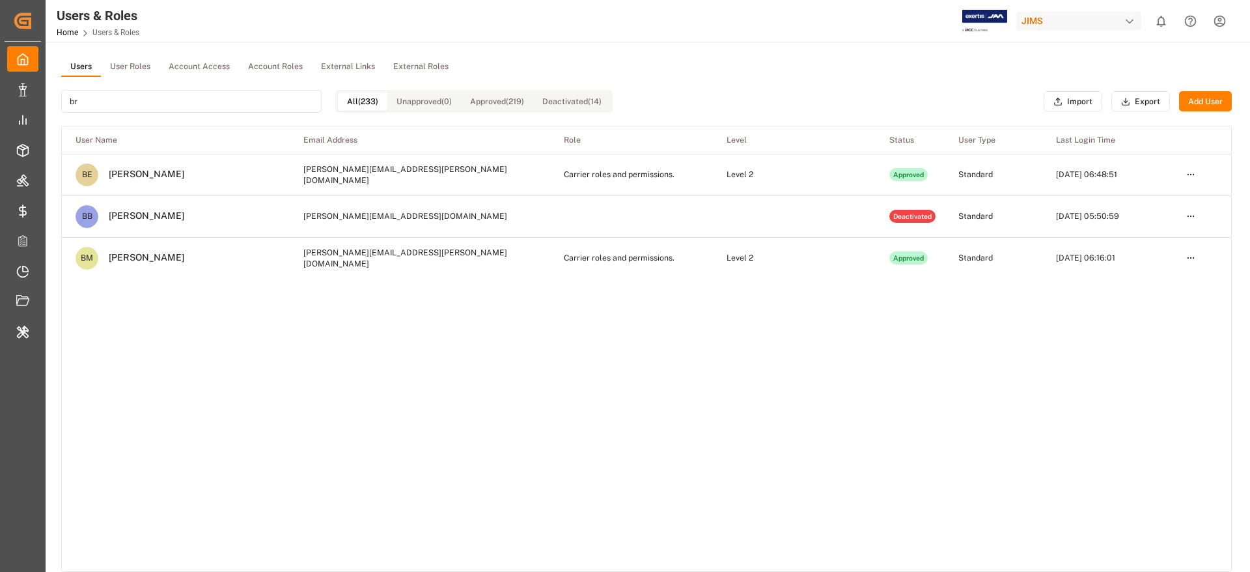
type input "b"
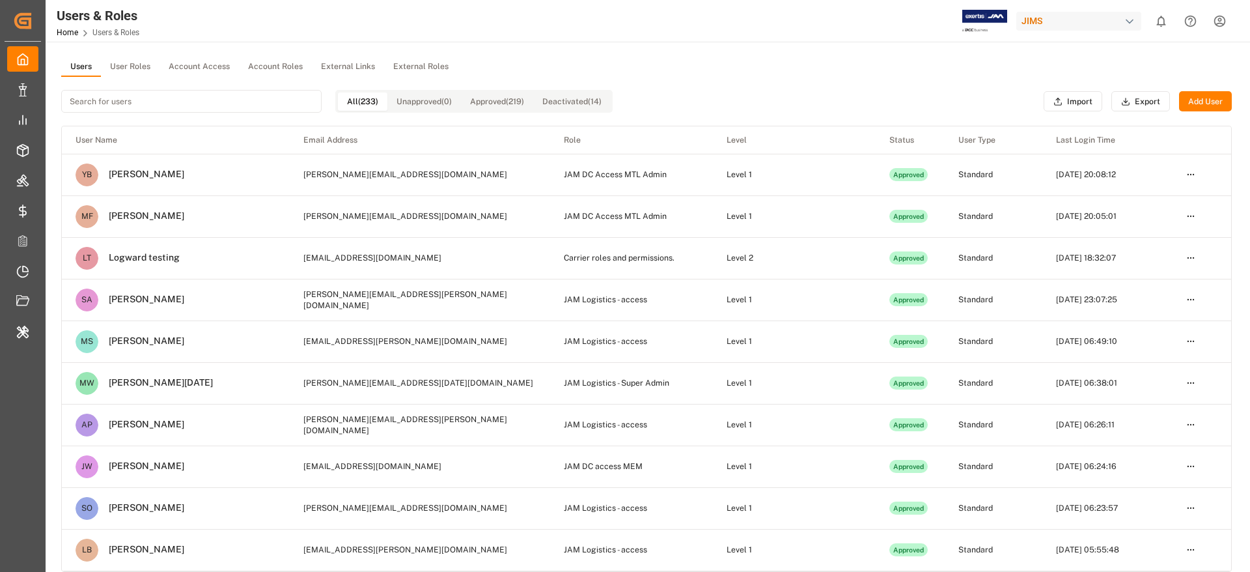
click at [1204, 104] on button "Add User" at bounding box center [1205, 101] width 53 height 21
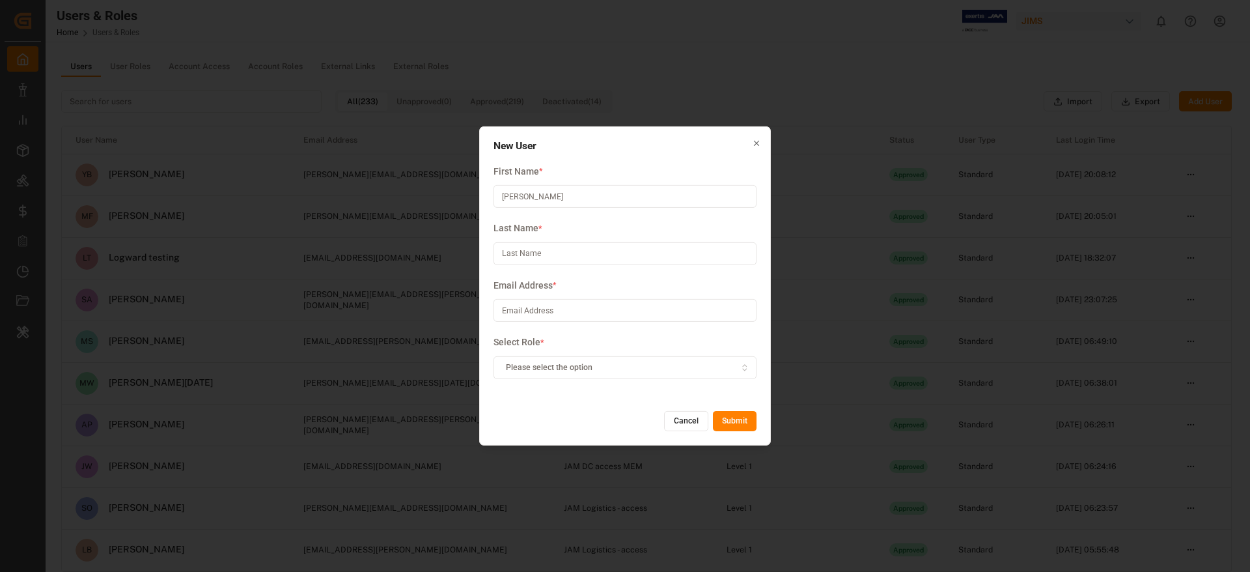
click at [541, 194] on input "[PERSON_NAME]" at bounding box center [624, 196] width 263 height 23
type input "[PERSON_NAME]"
click at [544, 256] on input at bounding box center [624, 253] width 263 height 23
paste input "Young"
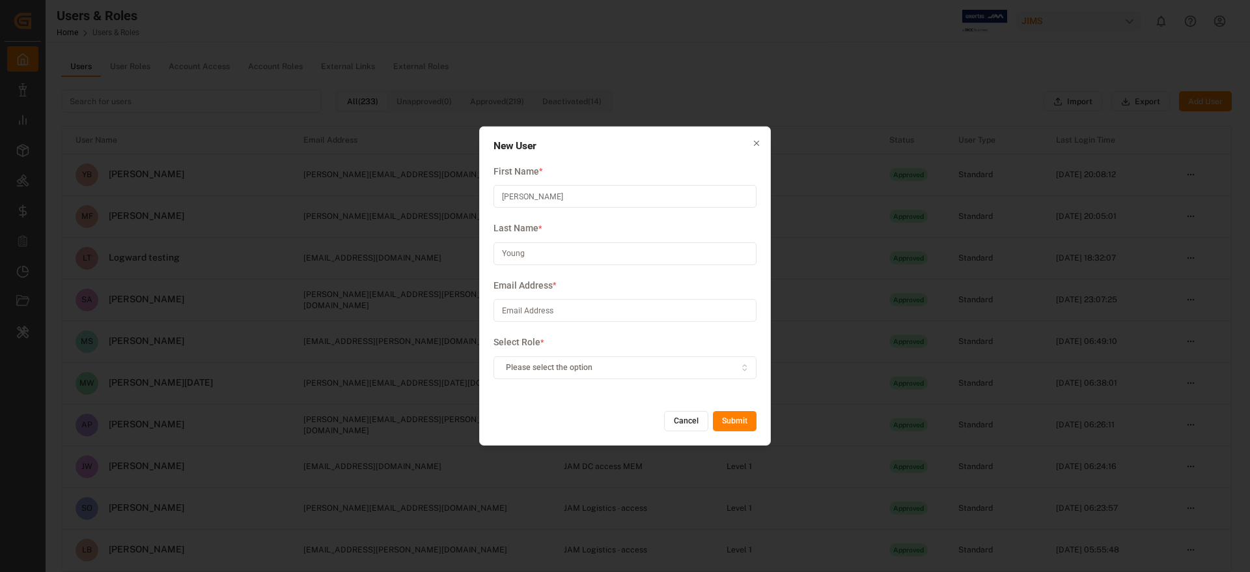
type input "Young"
click at [541, 312] on input at bounding box center [624, 310] width 263 height 23
paste input "[PERSON_NAME][EMAIL_ADDRESS][PERSON_NAME][DOMAIN_NAME]"
type input "[PERSON_NAME][EMAIL_ADDRESS][PERSON_NAME][DOMAIN_NAME]"
click at [573, 363] on span "Please select the option" at bounding box center [549, 367] width 87 height 12
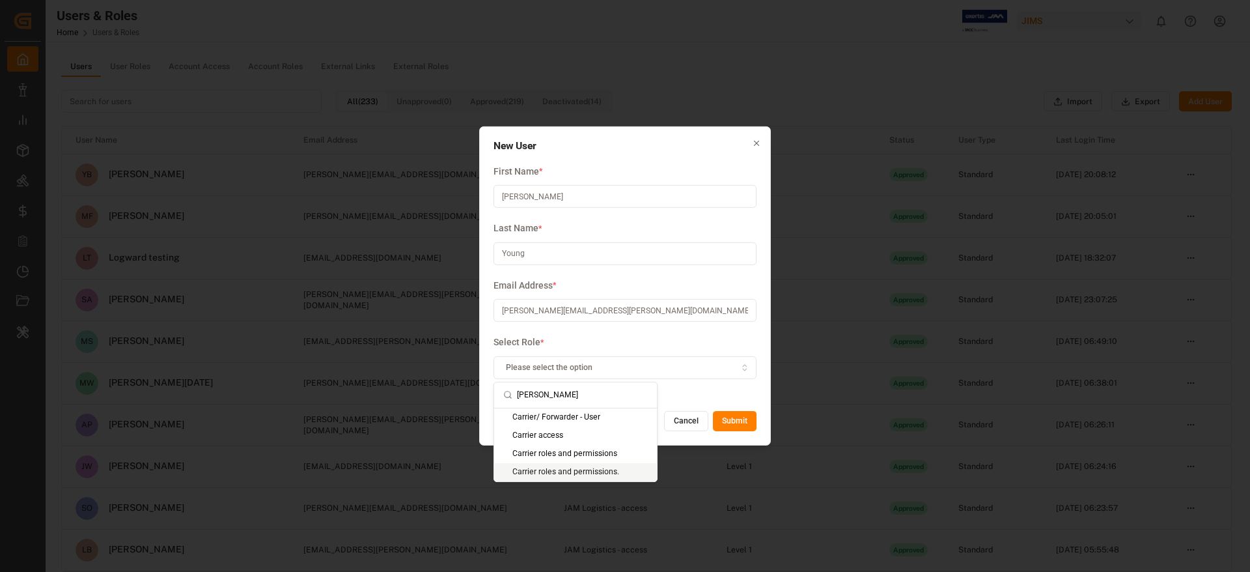
type input "[PERSON_NAME]"
click at [568, 471] on div "Carrier roles and permissions." at bounding box center [575, 472] width 163 height 18
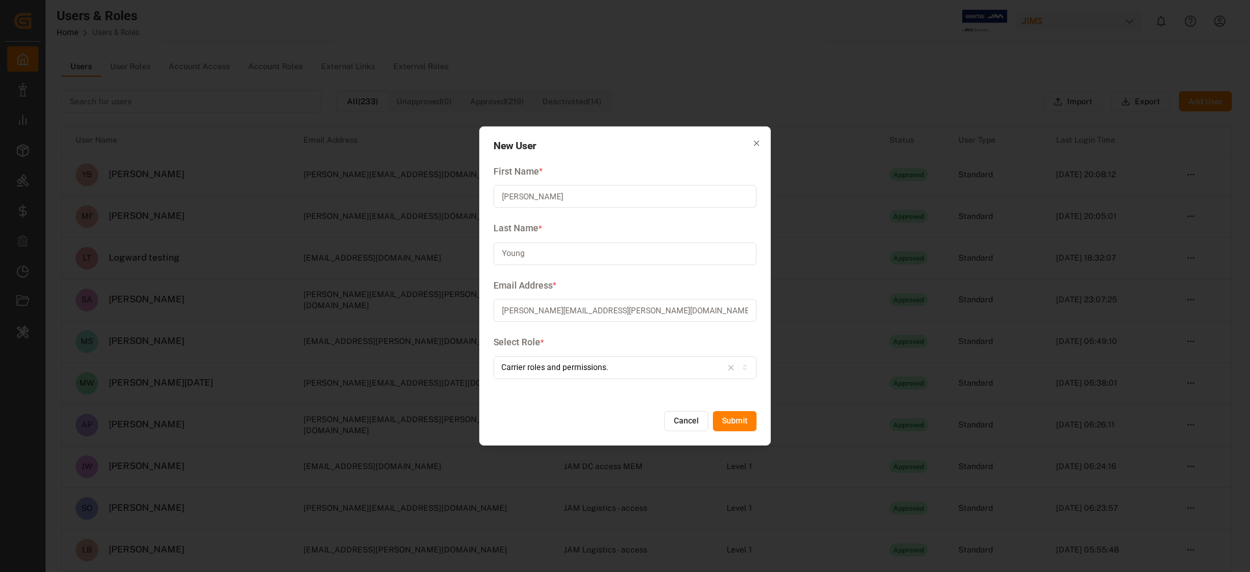
click at [728, 419] on button "Submit" at bounding box center [735, 421] width 44 height 21
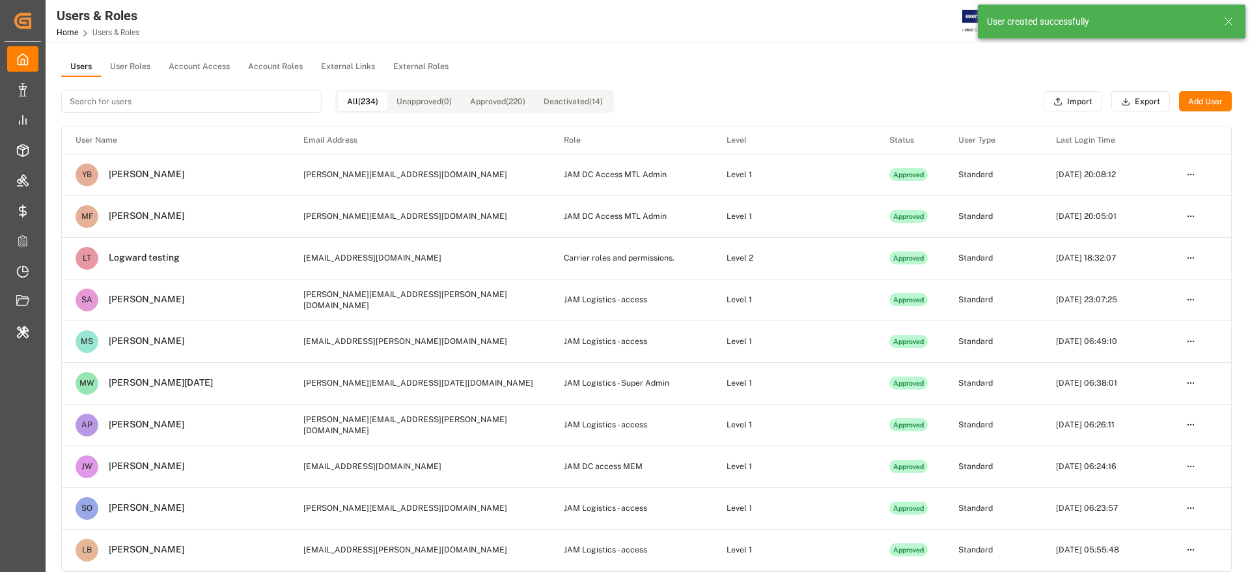
click at [194, 107] on input at bounding box center [191, 101] width 260 height 23
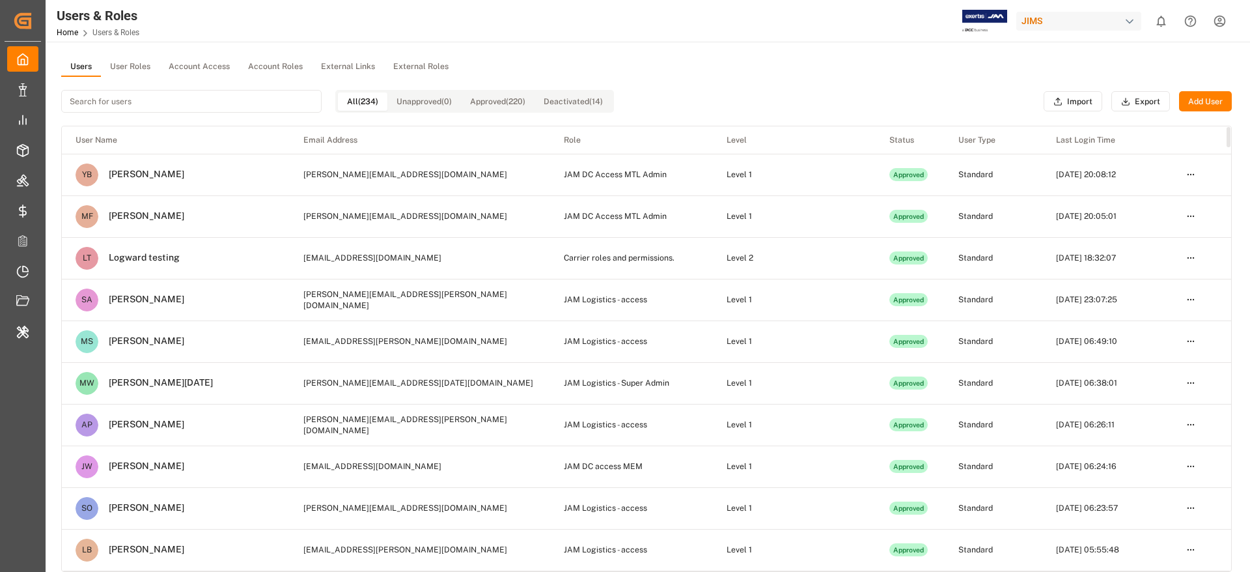
click at [110, 102] on input at bounding box center [191, 101] width 260 height 23
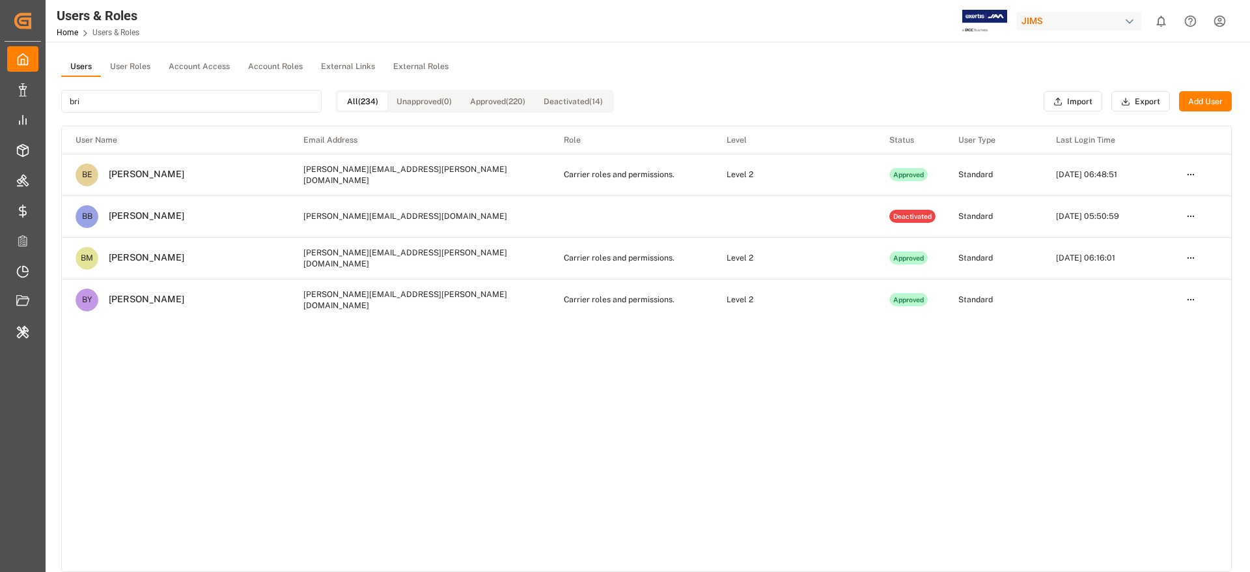
type input "bri"
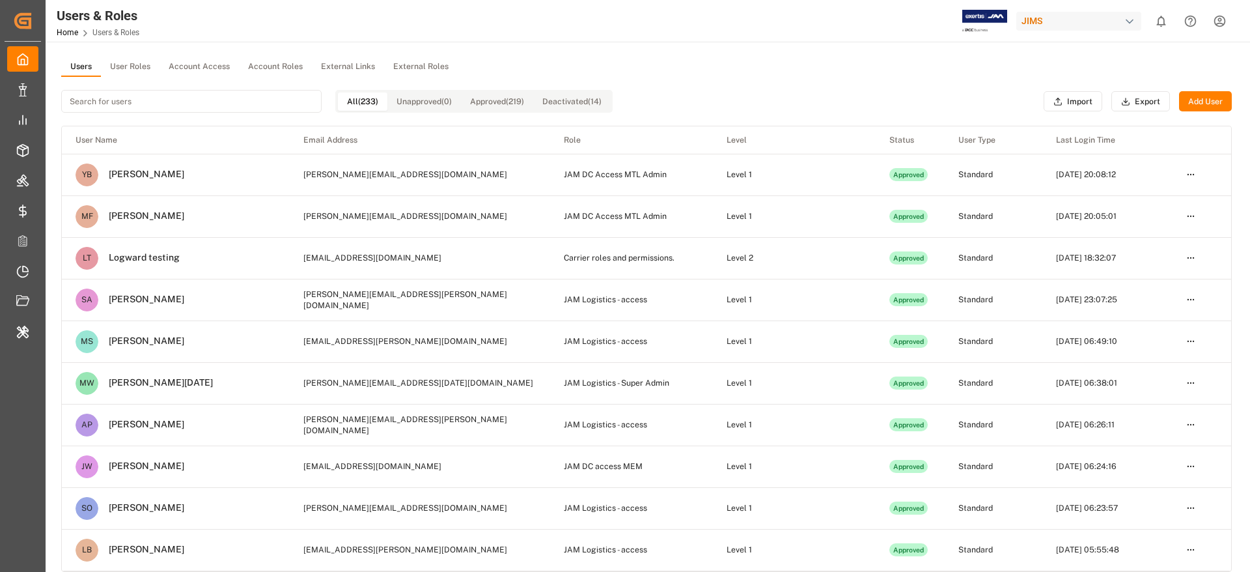
click at [120, 105] on input at bounding box center [191, 101] width 260 height 23
click at [138, 100] on input at bounding box center [191, 101] width 260 height 23
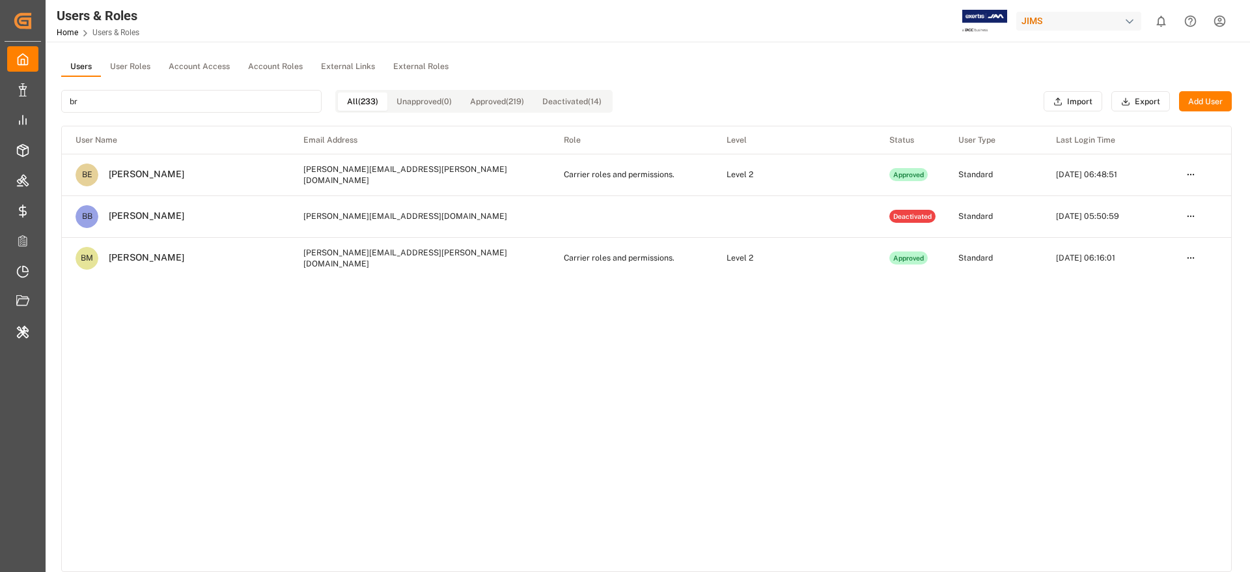
type input "b"
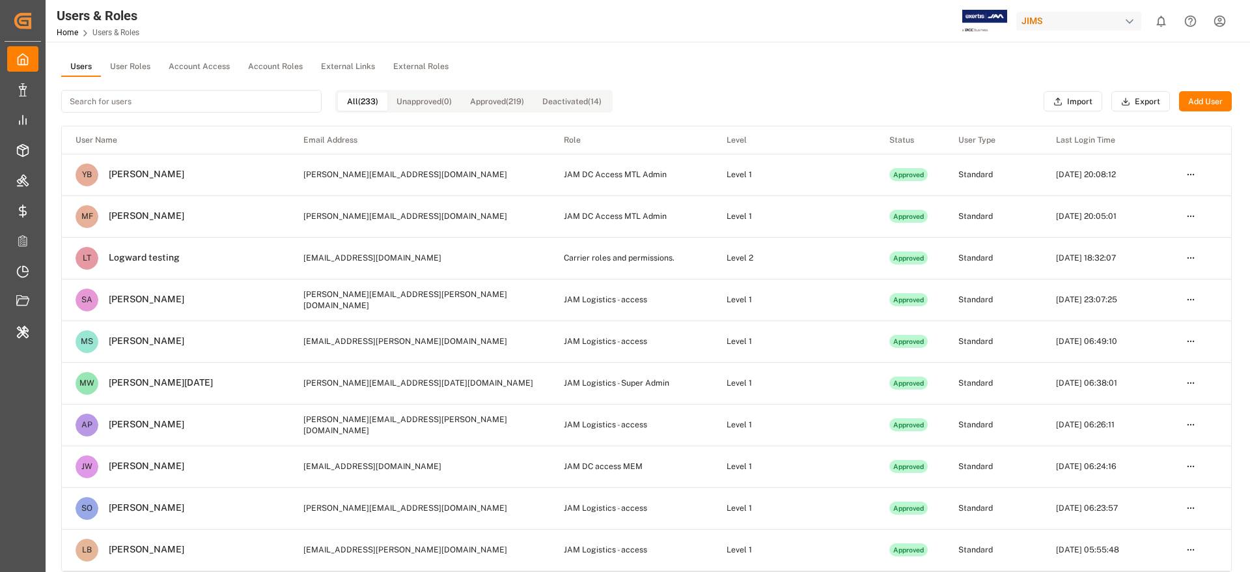
click at [1195, 98] on button "Add User" at bounding box center [1205, 101] width 53 height 21
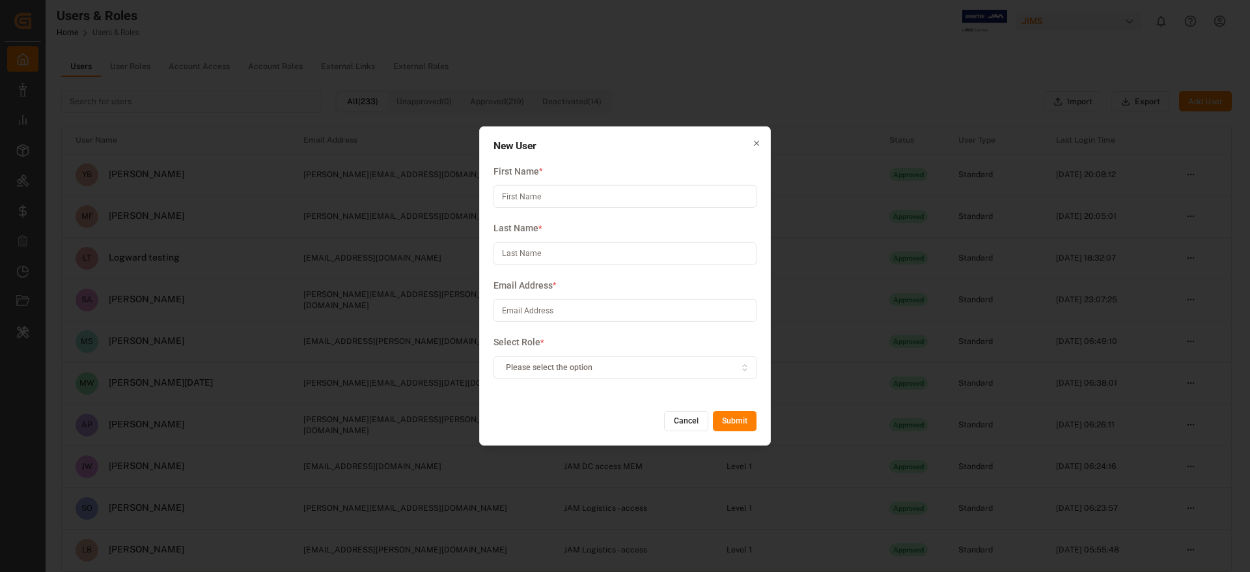
click at [577, 191] on input at bounding box center [624, 196] width 263 height 23
click at [577, 191] on input "[PERSON_NAME]" at bounding box center [624, 196] width 263 height 23
click at [587, 197] on input "[PERSON_NAME]" at bounding box center [624, 196] width 263 height 23
type input "[PERSON_NAME]"
click at [520, 260] on input at bounding box center [624, 253] width 263 height 23
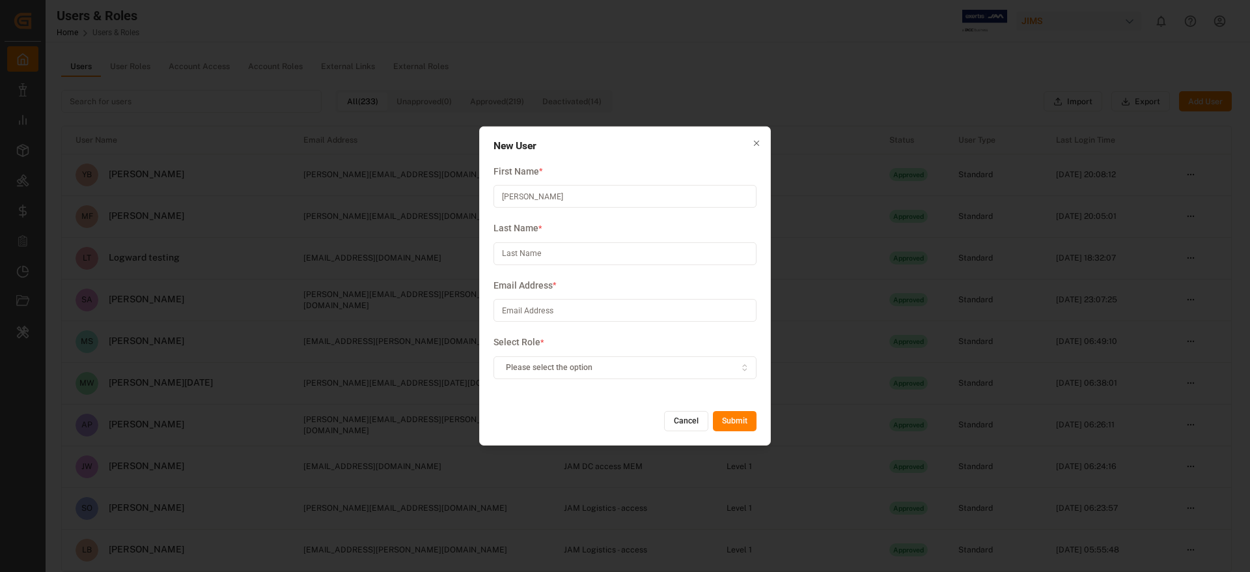
paste input "Young"
type input "Young"
click at [581, 312] on input at bounding box center [624, 310] width 263 height 23
paste input "[PERSON_NAME][EMAIL_ADDRESS][PERSON_NAME][DOMAIN_NAME]"
type input "[PERSON_NAME][EMAIL_ADDRESS][PERSON_NAME][DOMAIN_NAME]"
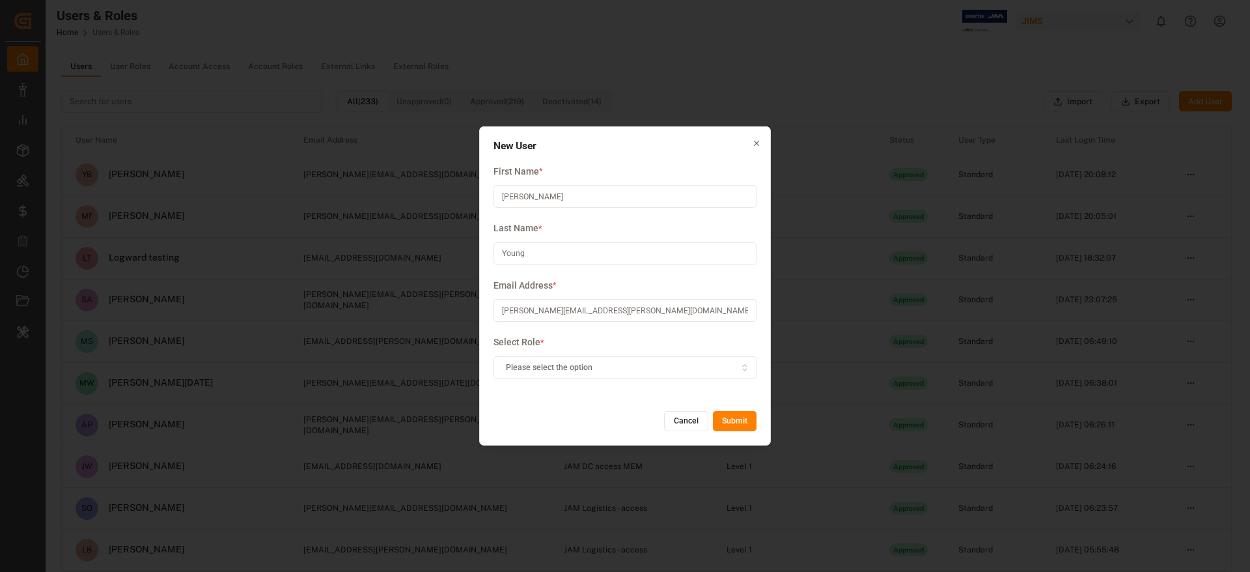
click at [639, 370] on div "Please select the option" at bounding box center [625, 367] width 257 height 12
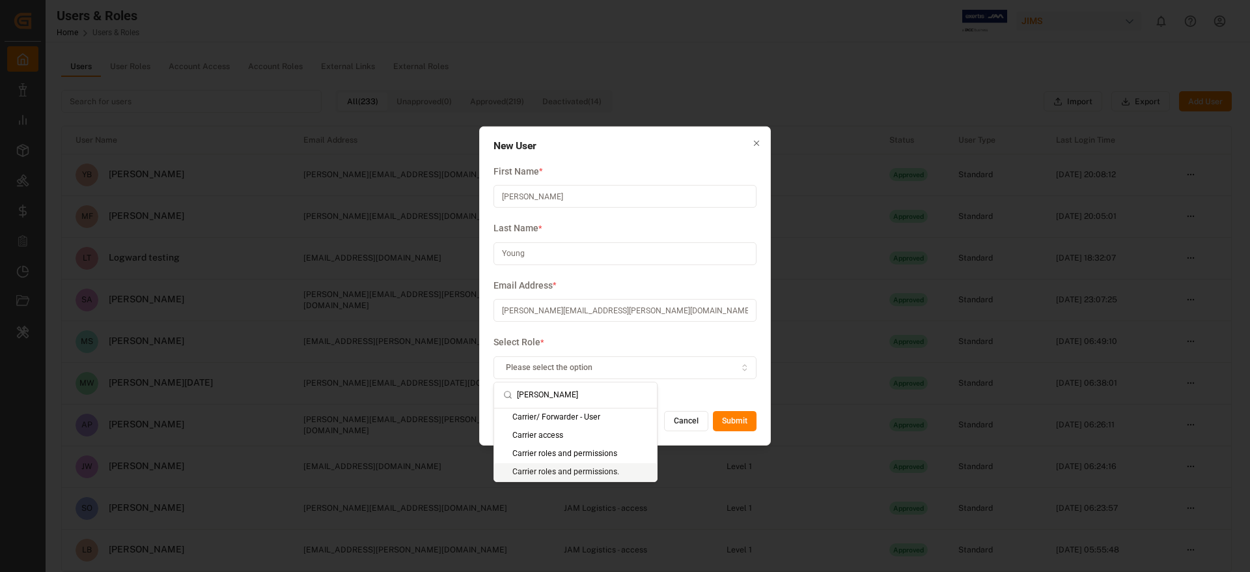
type input "[PERSON_NAME]"
click at [570, 469] on div "Carrier roles and permissions." at bounding box center [575, 472] width 163 height 18
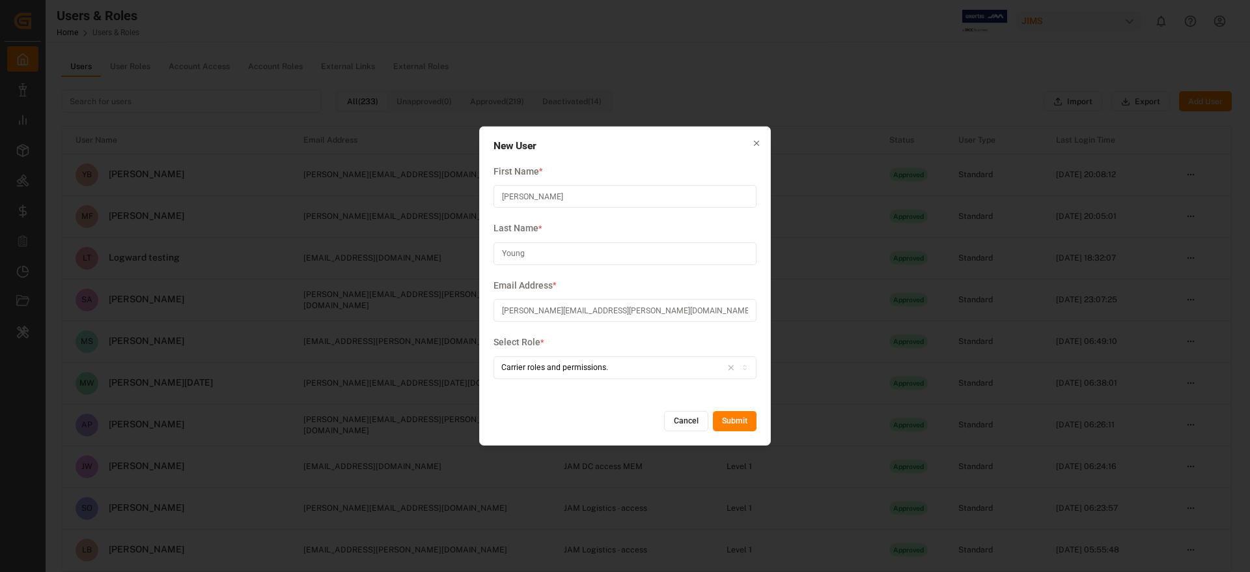
click at [745, 425] on button "Submit" at bounding box center [735, 421] width 44 height 21
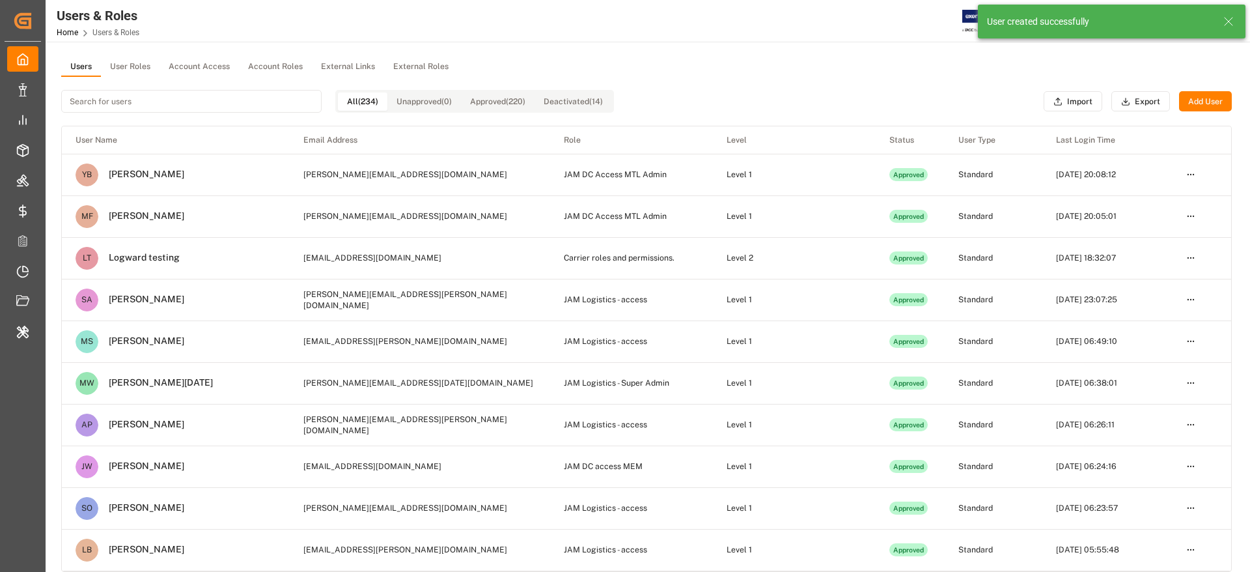
click at [118, 100] on input at bounding box center [191, 101] width 260 height 23
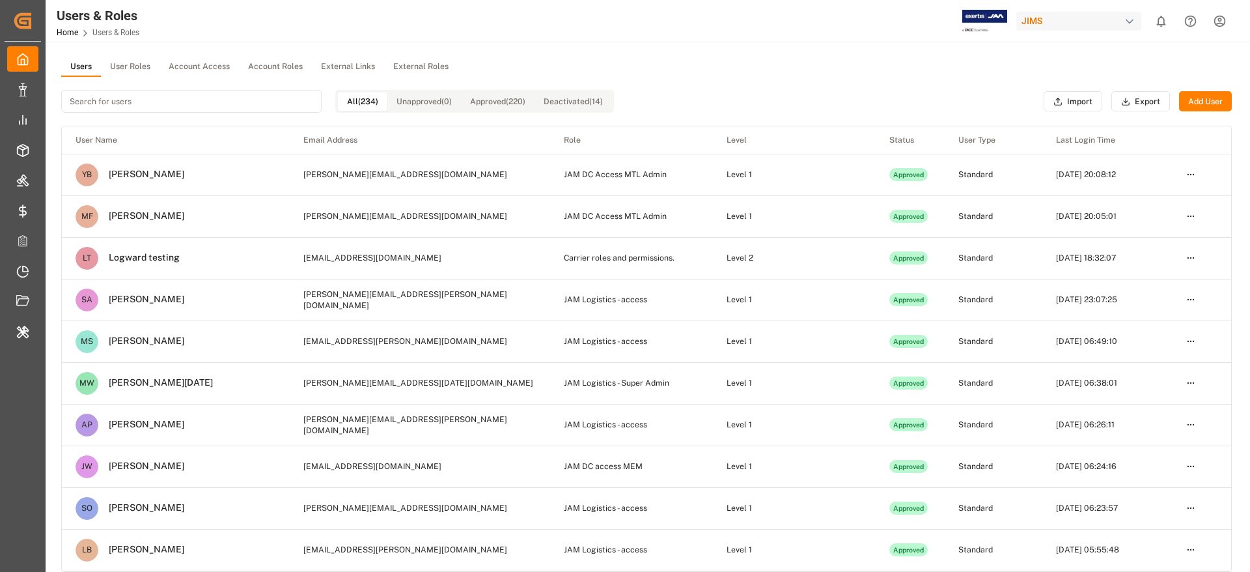
click at [118, 100] on input at bounding box center [191, 101] width 260 height 23
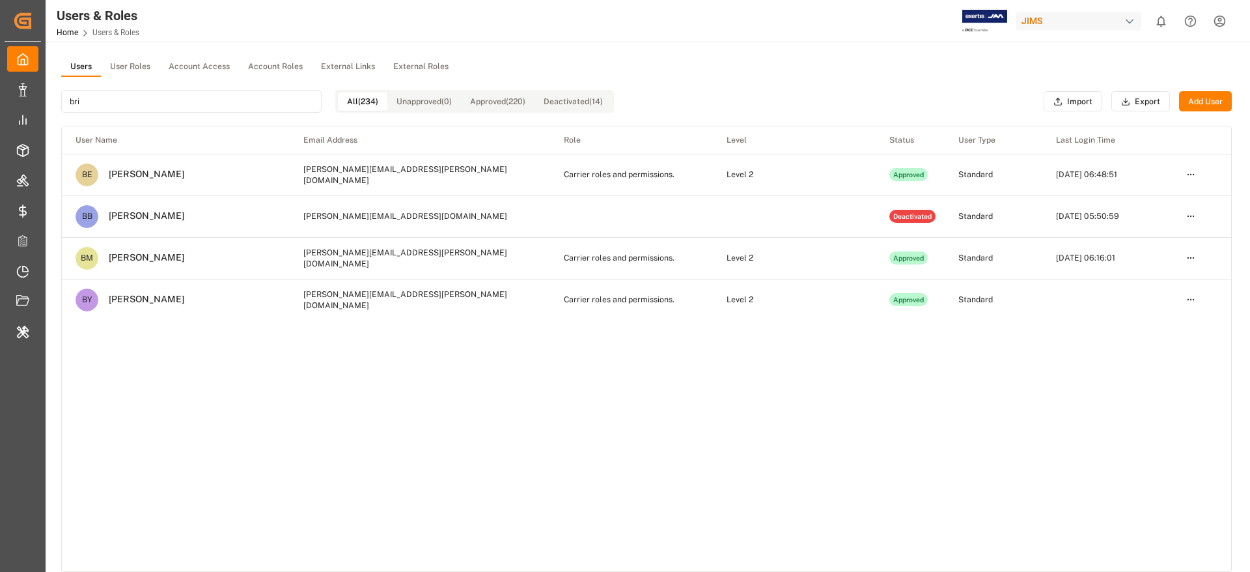
type input "bri"
